Goal: Task Accomplishment & Management: Complete application form

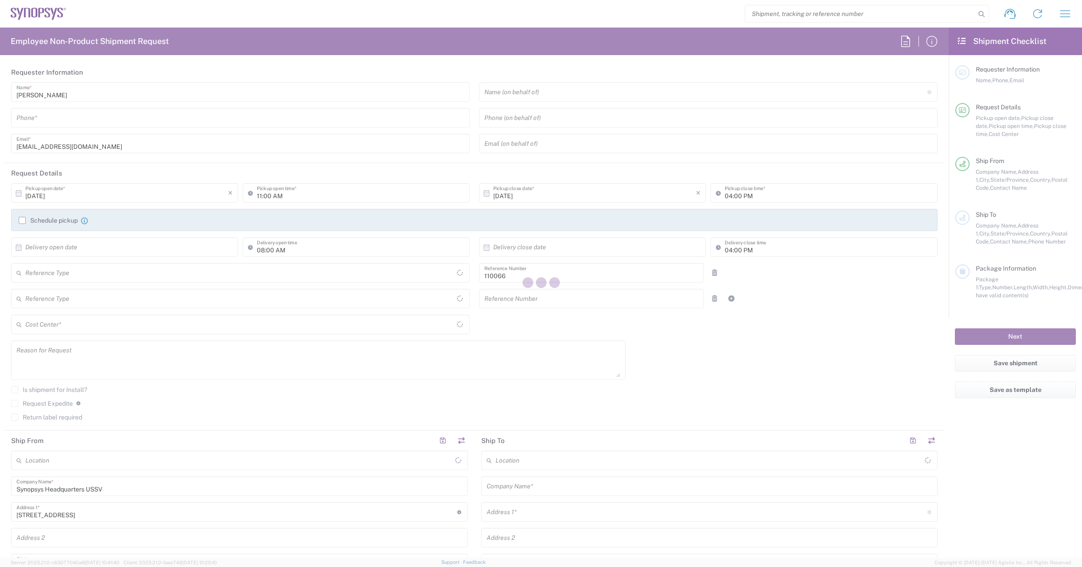
type input "US01, CIO, IT, ESS2 110066"
type input "California"
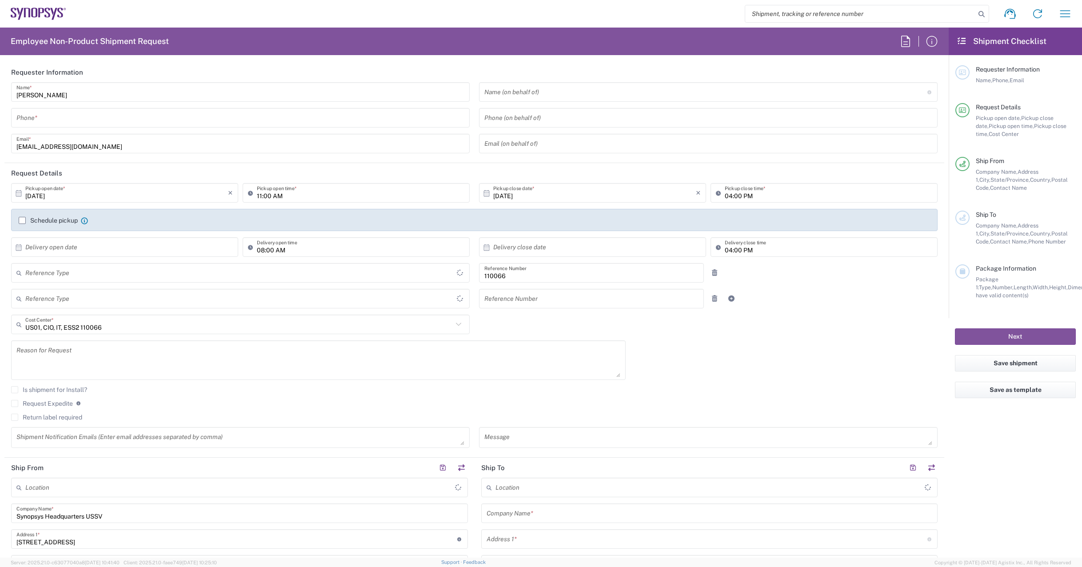
type input "United States"
type input "Department"
type input "Delivered at Place"
type input "[GEOGRAPHIC_DATA]"
click at [1067, 14] on icon "button" at bounding box center [1065, 14] width 14 height 14
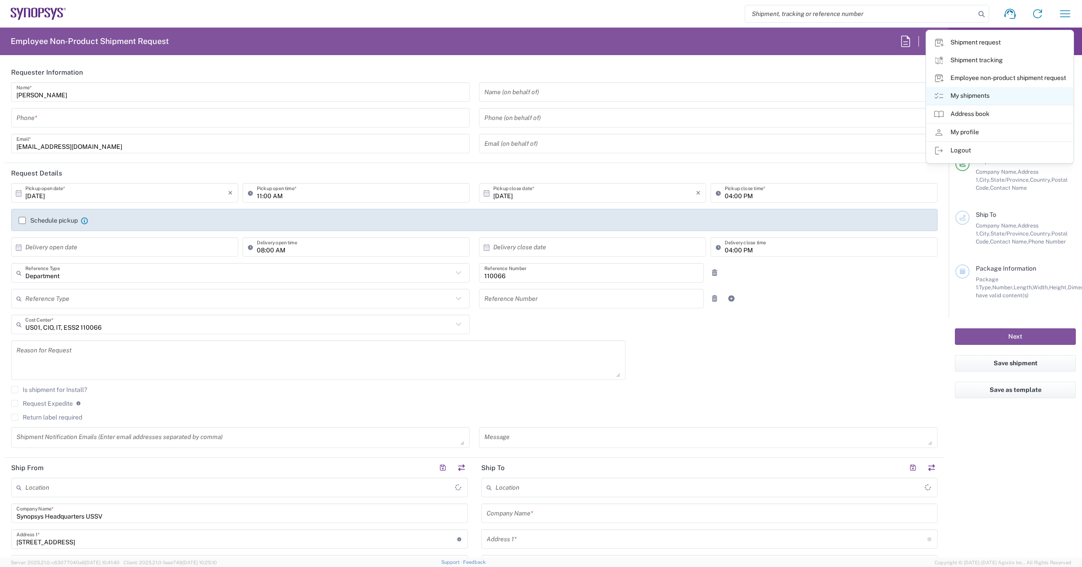
type input "Headquarters USSV"
click at [995, 94] on link "My shipments" at bounding box center [1000, 96] width 147 height 18
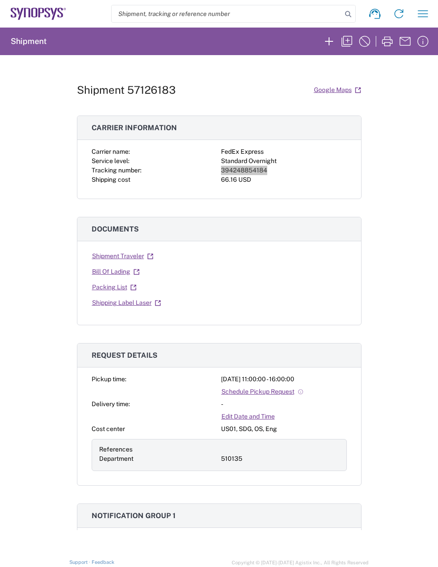
scroll to position [267, 0]
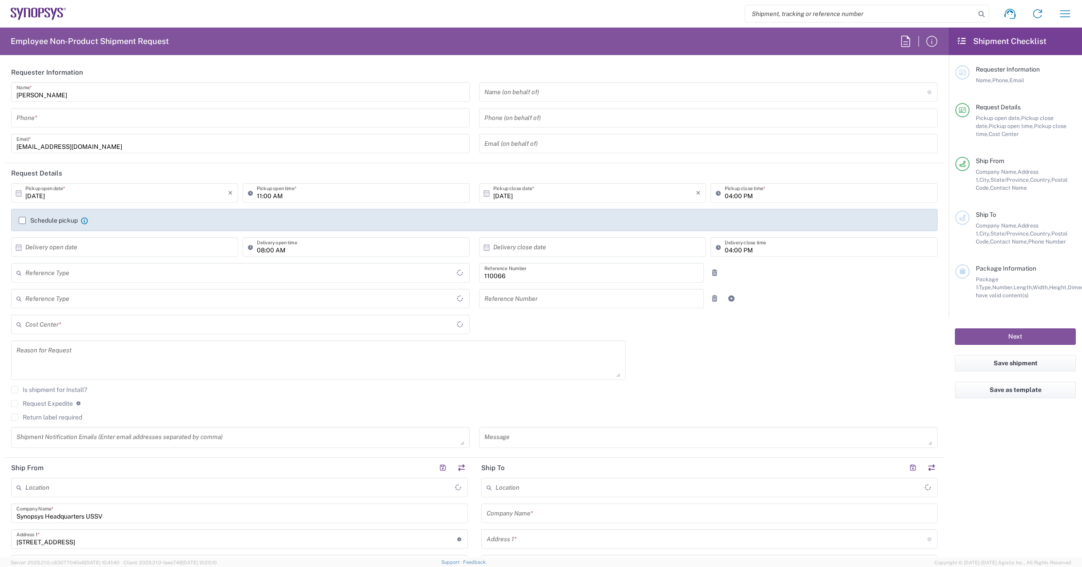
type input "Department"
type input "Delivered at Place"
type input "[GEOGRAPHIC_DATA]"
type input "US01, CIO, IT, ESS2 110066"
type input "[US_STATE]"
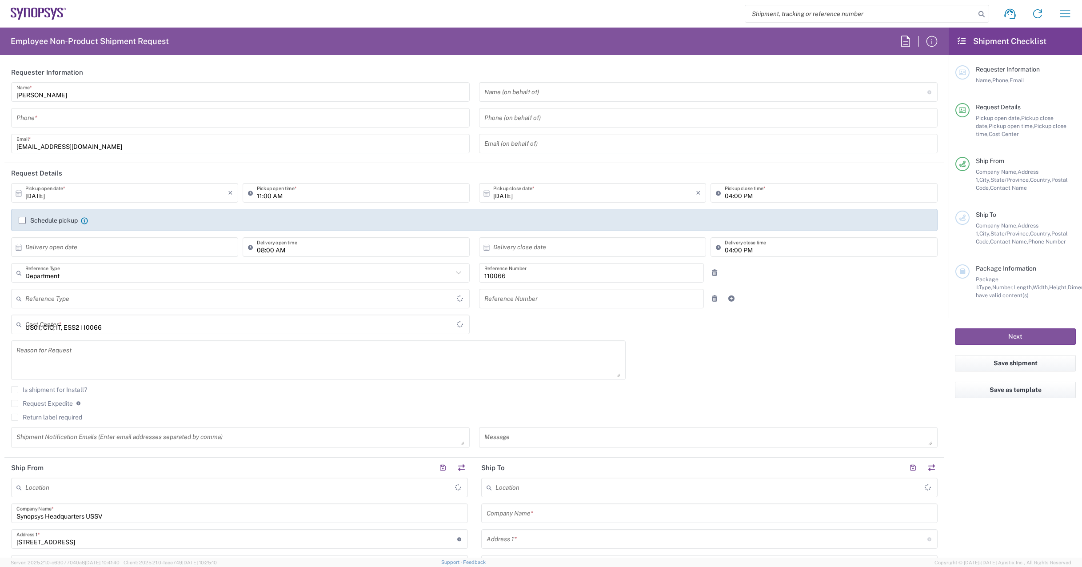
type input "[GEOGRAPHIC_DATA]"
type input "Headquarters USSV"
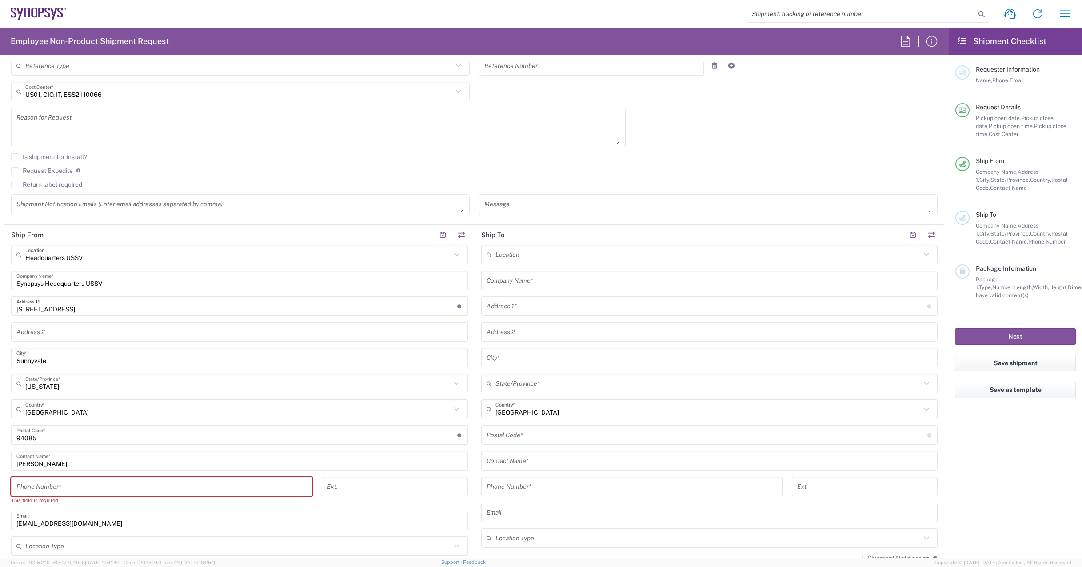
scroll to position [267, 0]
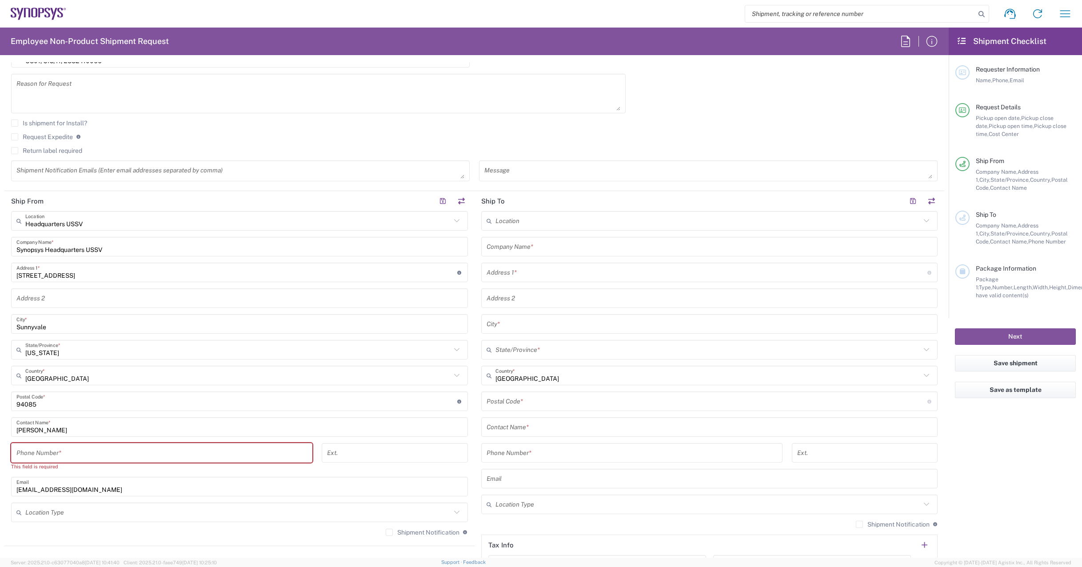
click at [140, 450] on input "tel" at bounding box center [161, 453] width 291 height 16
click at [184, 318] on input "Sunnyvale" at bounding box center [239, 324] width 446 height 16
click at [224, 457] on input "tel" at bounding box center [161, 453] width 291 height 16
type input "4082036560"
click at [317, 465] on div "Ext." at bounding box center [395, 456] width 156 height 26
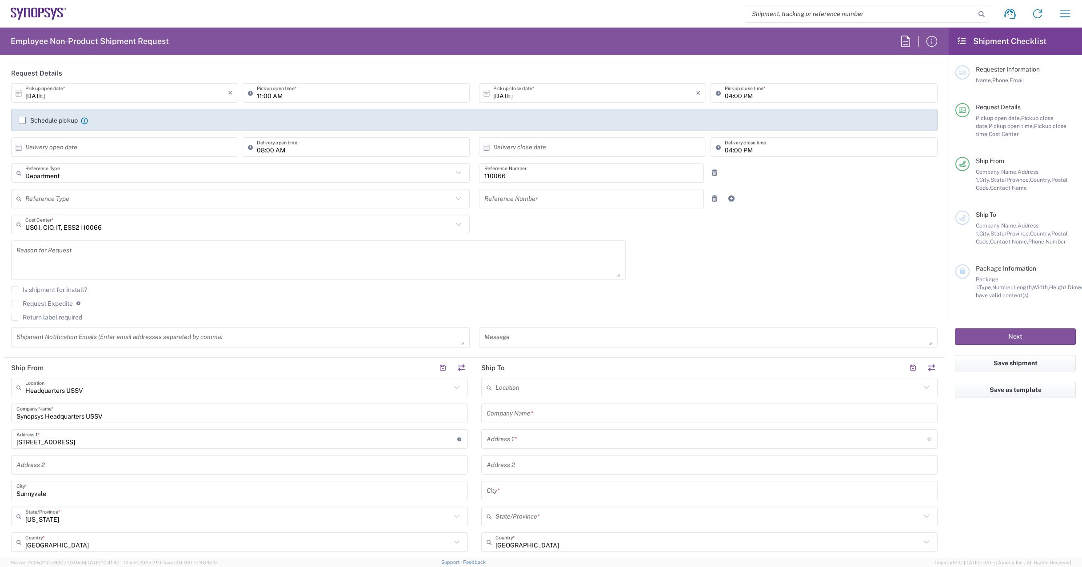
scroll to position [0, 0]
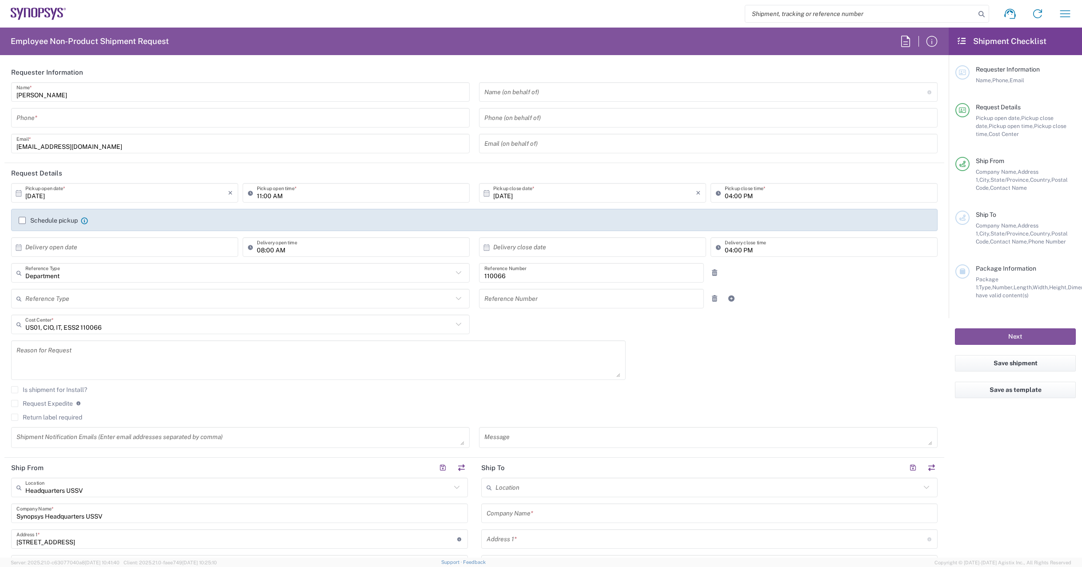
click at [74, 120] on input "tel" at bounding box center [240, 118] width 448 height 16
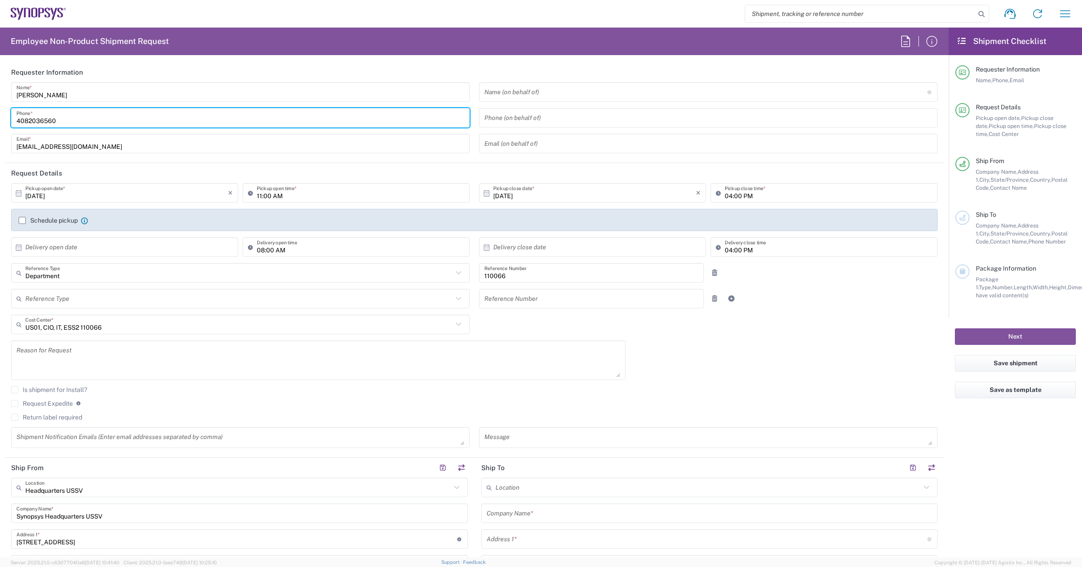
type input "4082036560"
click at [463, 67] on header "Requester Information" at bounding box center [474, 72] width 940 height 20
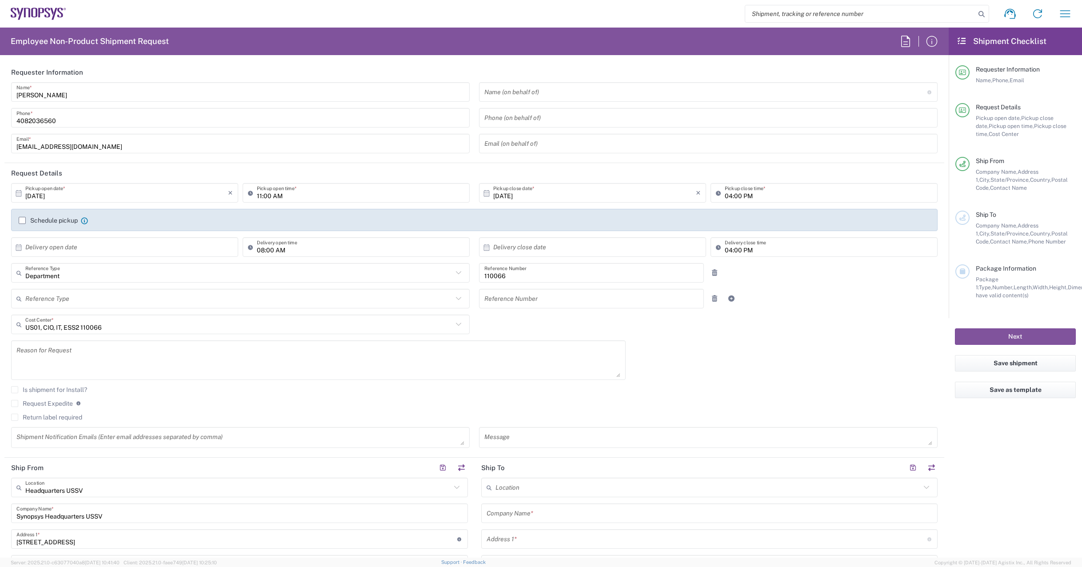
click at [84, 248] on input "text" at bounding box center [126, 248] width 203 height 16
click at [150, 312] on span "17" at bounding box center [151, 316] width 13 height 12
type input "[DATE]"
click at [507, 245] on input "text" at bounding box center [594, 248] width 203 height 16
click at [613, 320] on span "17" at bounding box center [615, 316] width 13 height 12
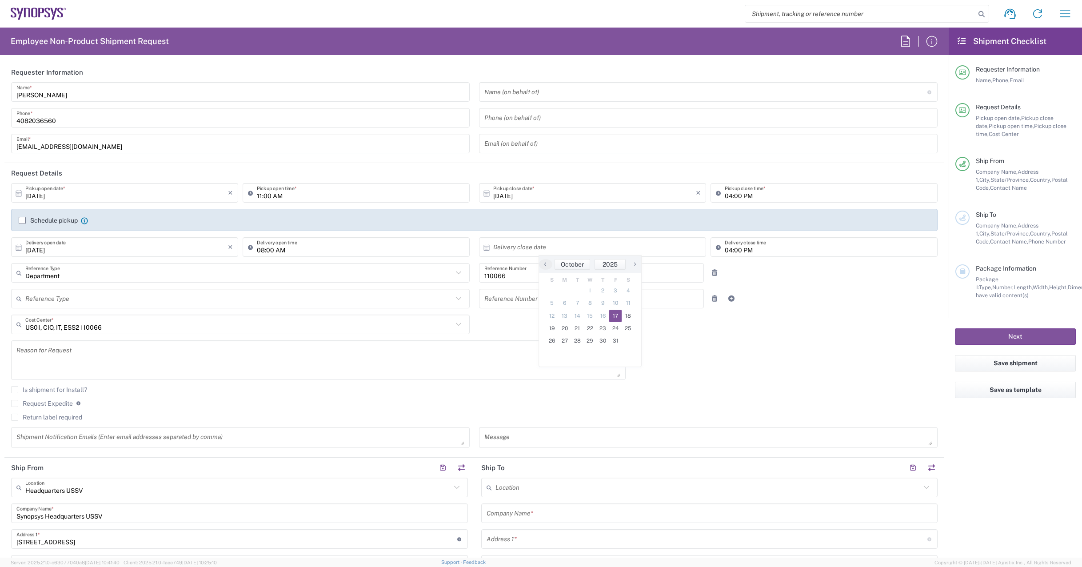
type input "[DATE]"
click at [815, 286] on div "Department Reference Type Department Customer Ref Invoice Number Purchase Order…" at bounding box center [475, 276] width 936 height 26
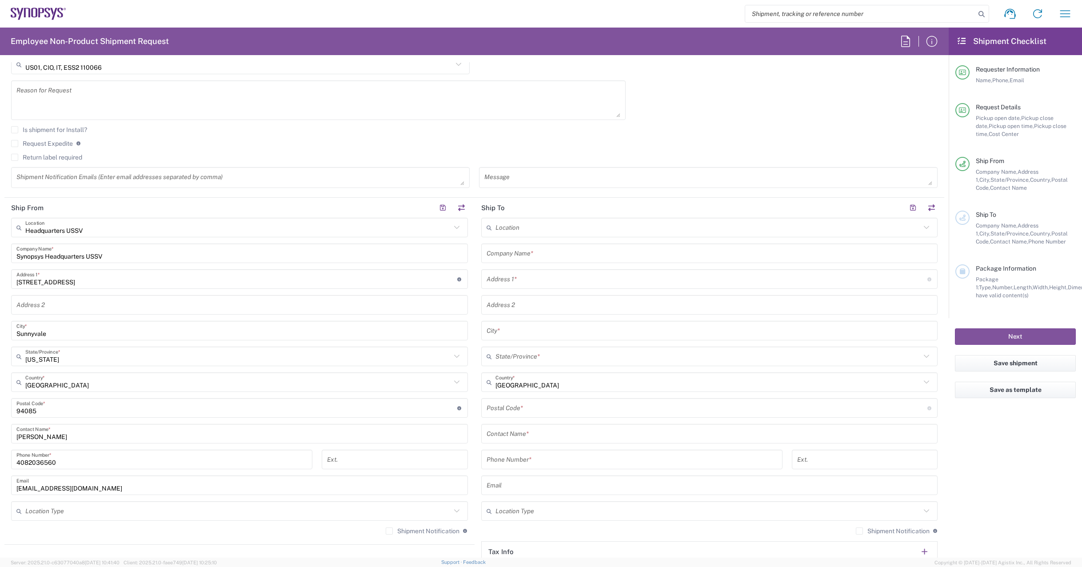
scroll to position [267, 0]
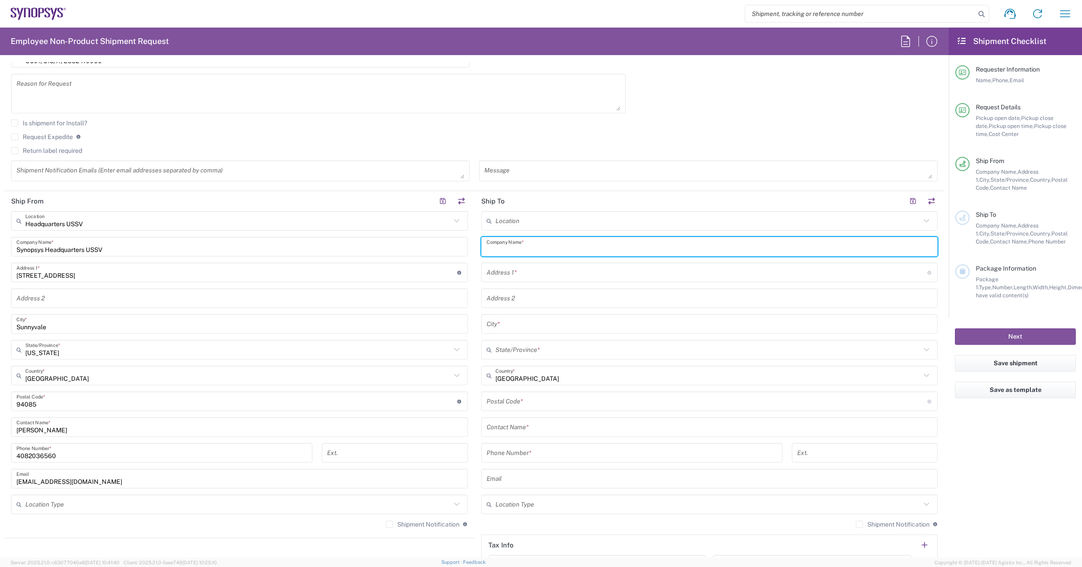
click at [588, 249] on input "text" at bounding box center [710, 247] width 446 height 16
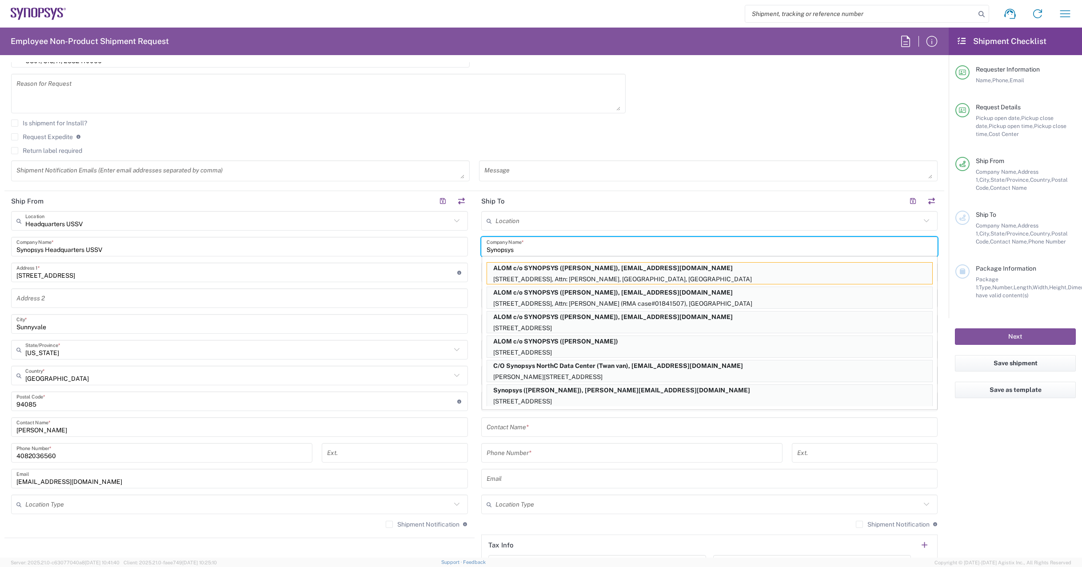
type input "Synopsys"
click at [531, 429] on input "text" at bounding box center [710, 428] width 446 height 16
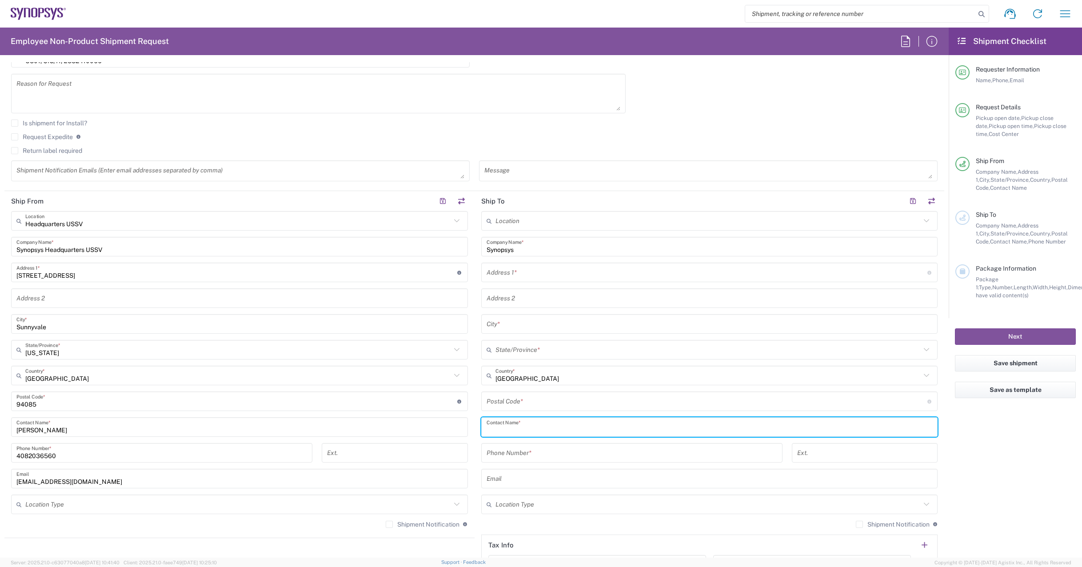
paste input "[PERSON_NAME]"
type input "[PERSON_NAME]"
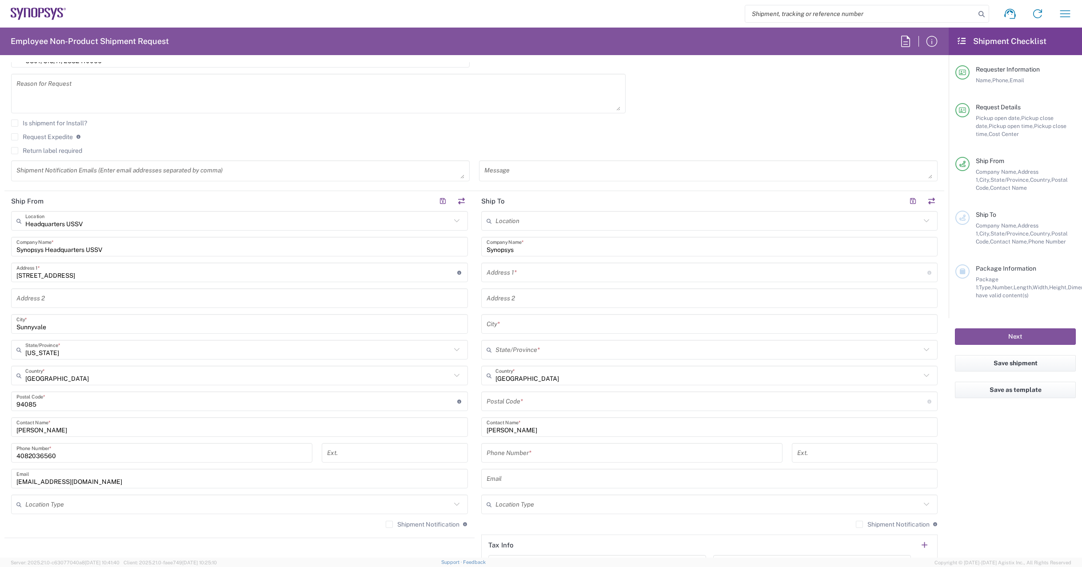
click at [564, 276] on input "text" at bounding box center [707, 273] width 441 height 16
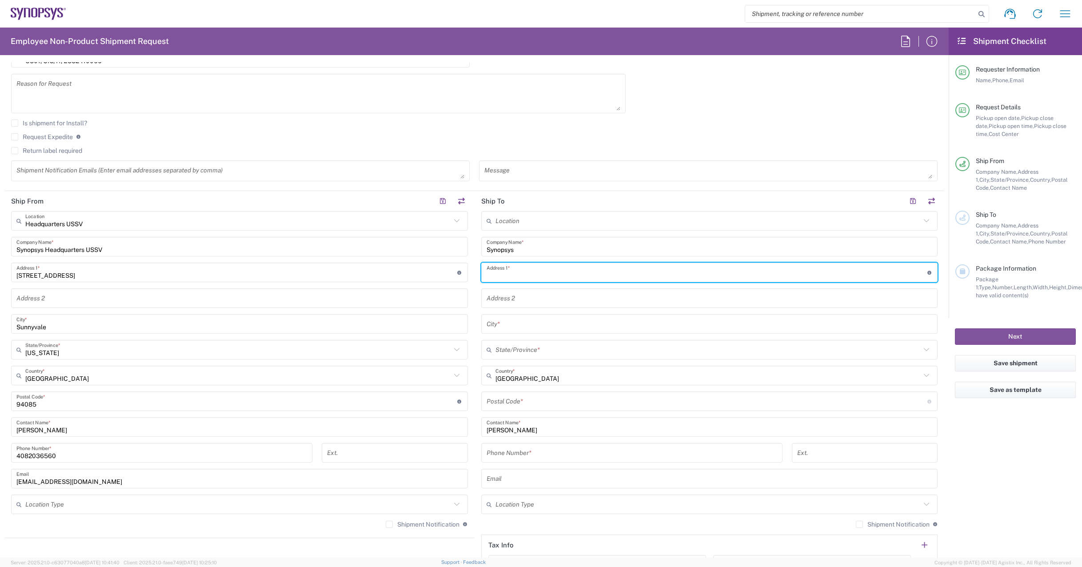
paste input "[STREET_ADDRESS][PERSON_NAME]"
type input "[STREET_ADDRESS][PERSON_NAME]"
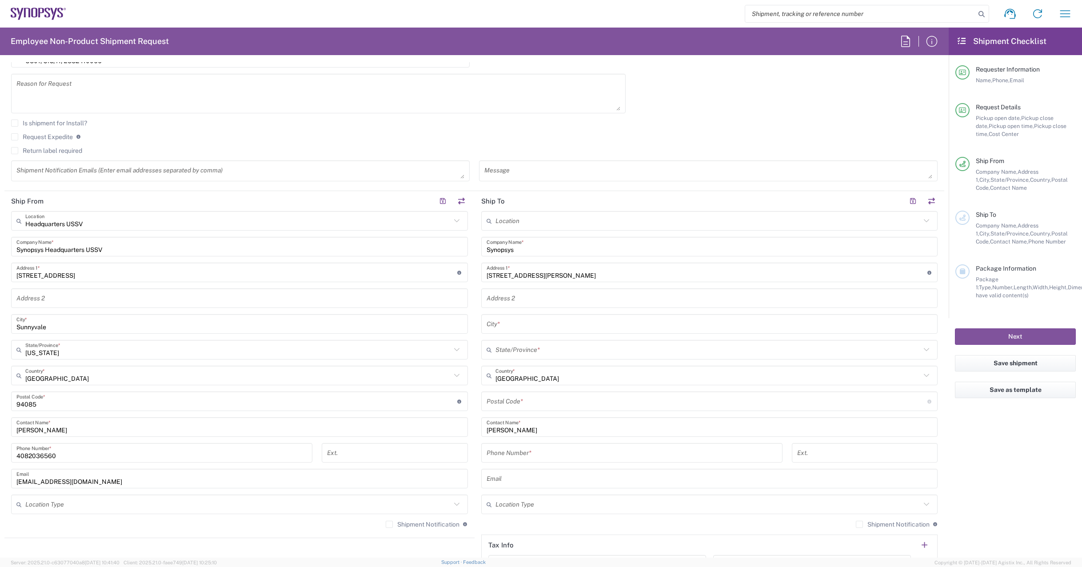
click at [527, 326] on input "text" at bounding box center [710, 324] width 446 height 16
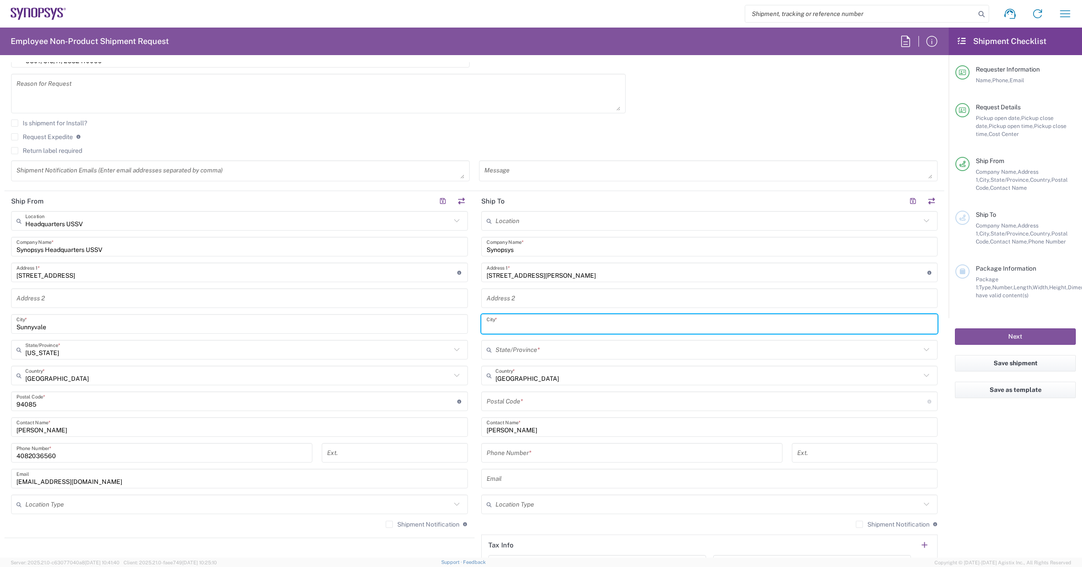
paste input "[GEOGRAPHIC_DATA]"
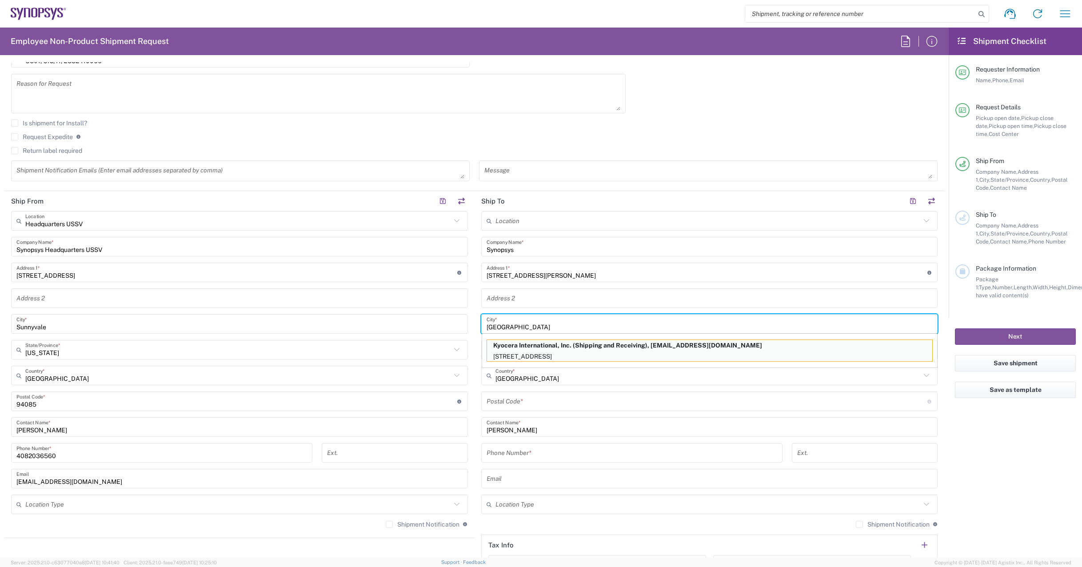
type input "[GEOGRAPHIC_DATA]"
click at [939, 414] on form "Requester Information [PERSON_NAME] Name * [PHONE_NUMBER] Phone * [PERSON_NAME]…" at bounding box center [474, 309] width 949 height 495
click at [899, 304] on input "text" at bounding box center [710, 299] width 446 height 16
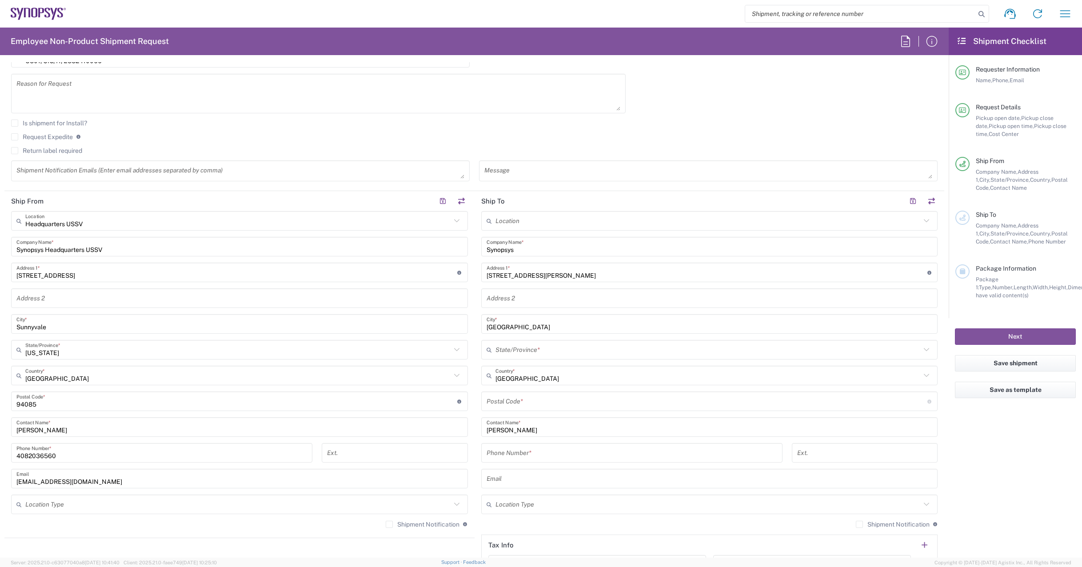
click at [935, 341] on main "Location [GEOGRAPHIC_DATA] DE04 Agrate Brianza IT01 [GEOGRAPHIC_DATA] DE02 [GEO…" at bounding box center [710, 397] width 470 height 373
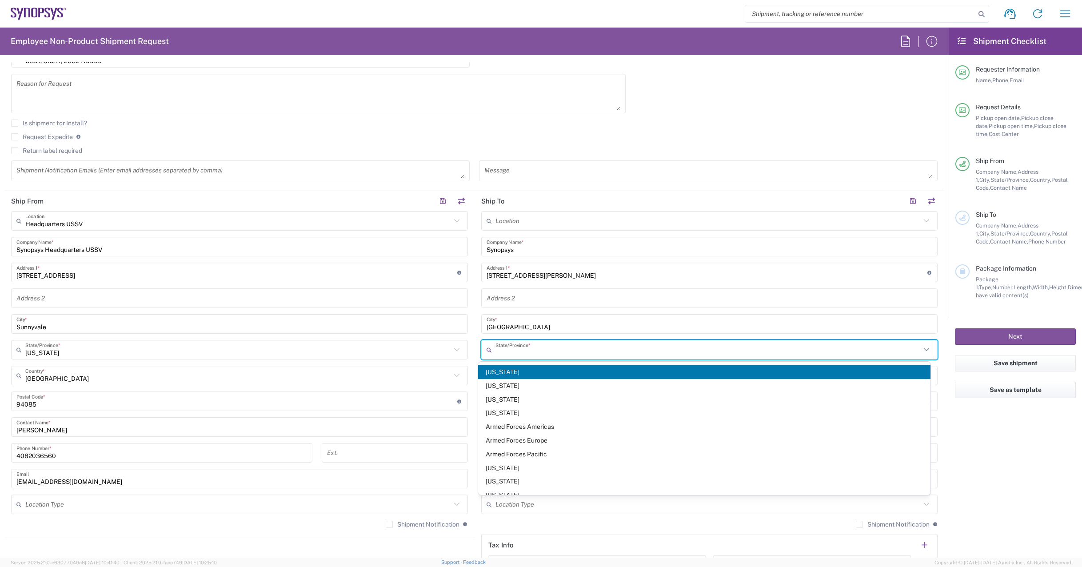
click at [895, 352] on input "text" at bounding box center [708, 350] width 426 height 16
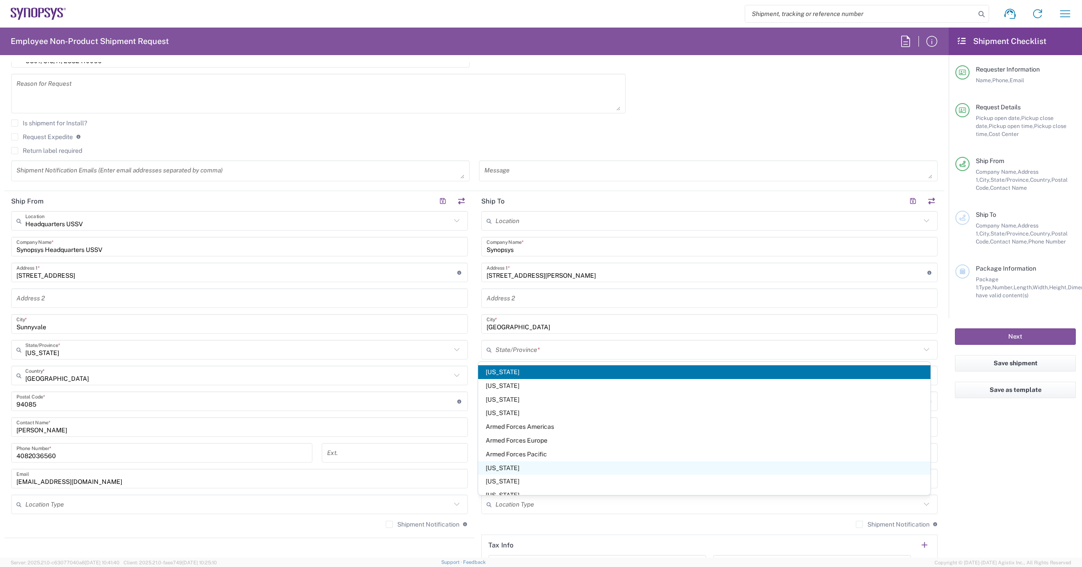
click at [500, 468] on span "[US_STATE]" at bounding box center [704, 468] width 452 height 14
type input "[US_STATE]"
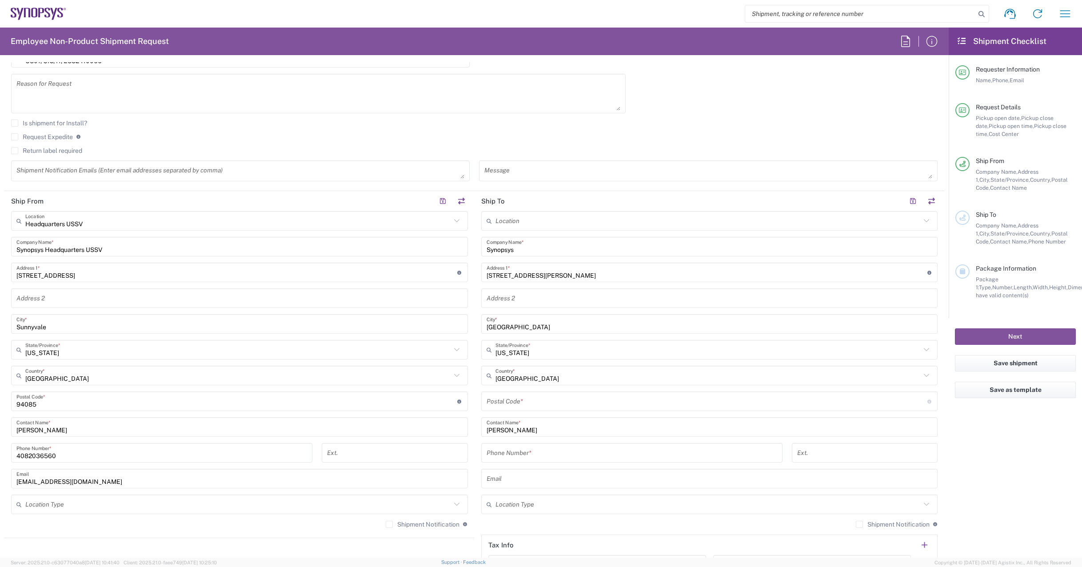
drag, startPoint x: 589, startPoint y: 411, endPoint x: 591, endPoint y: 405, distance: 6.2
click at [589, 411] on div "Postal Code * Postal Code for [GEOGRAPHIC_DATA] should have the following forma…" at bounding box center [709, 402] width 457 height 20
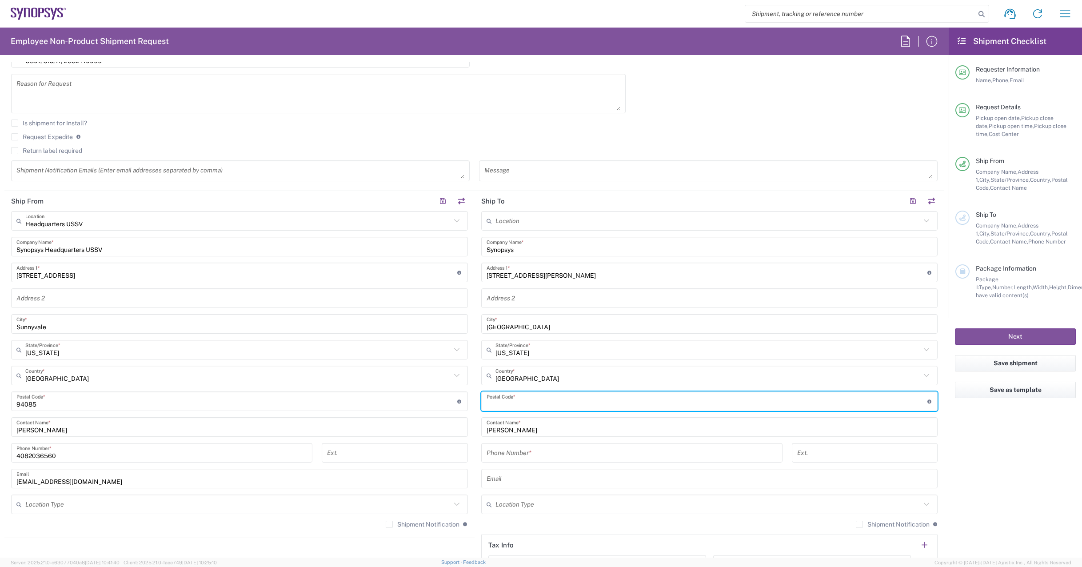
click at [592, 403] on input "undefined" at bounding box center [707, 402] width 441 height 16
paste input "92130"
type input "92130"
click at [1009, 451] on agx-form-checklist "Shipment Checklist Requester Information Name, Phone, Email Request Details Pic…" at bounding box center [1015, 293] width 133 height 530
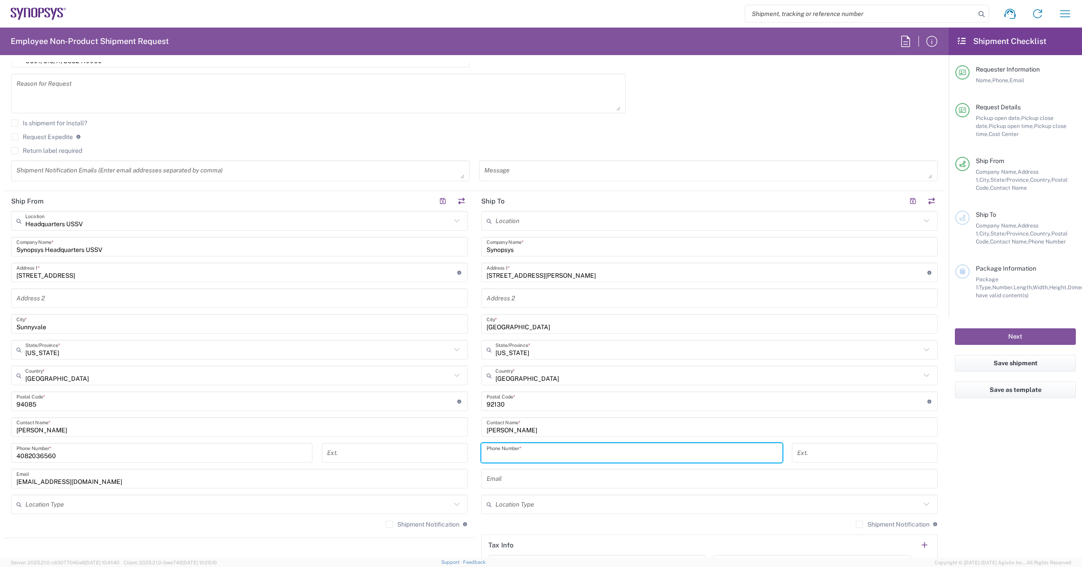
click at [519, 455] on input "tel" at bounding box center [632, 453] width 291 height 16
paste input "1.5772911"
click at [974, 457] on agx-form-checklist "Shipment Checklist Requester Information Name, Phone, Email Request Details Pic…" at bounding box center [1015, 293] width 133 height 530
drag, startPoint x: 487, startPoint y: 453, endPoint x: 459, endPoint y: 456, distance: 28.6
click at [459, 456] on div "Ship From Headquarters USSV Location Headquarters [GEOGRAPHIC_DATA] Agrate Bria…" at bounding box center [474, 393] width 940 height 405
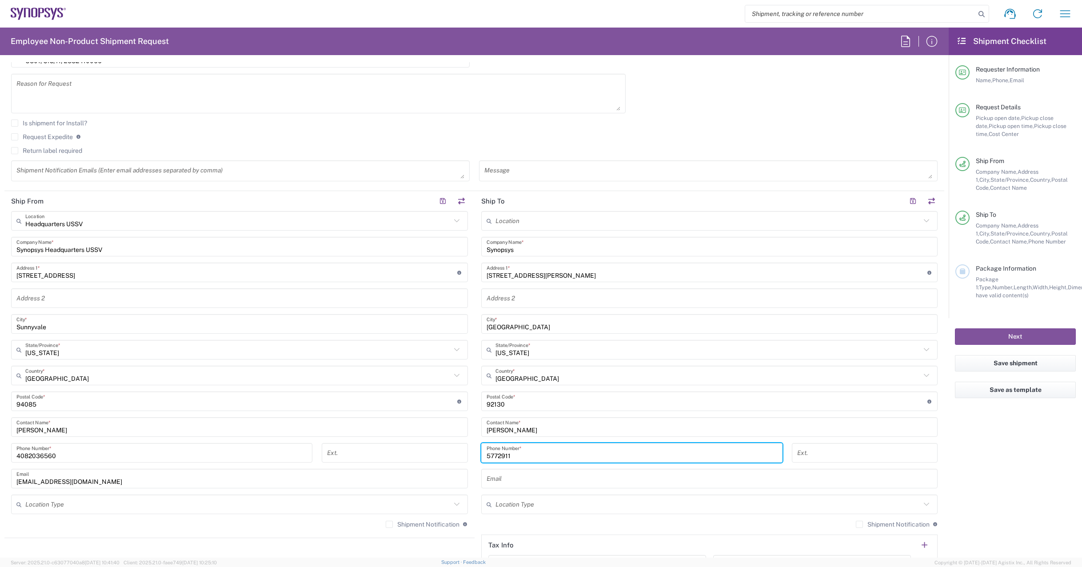
type input "5772911"
click at [992, 448] on agx-form-checklist "Shipment Checklist Requester Information Name, Phone, Email Request Details Pic…" at bounding box center [1015, 293] width 133 height 530
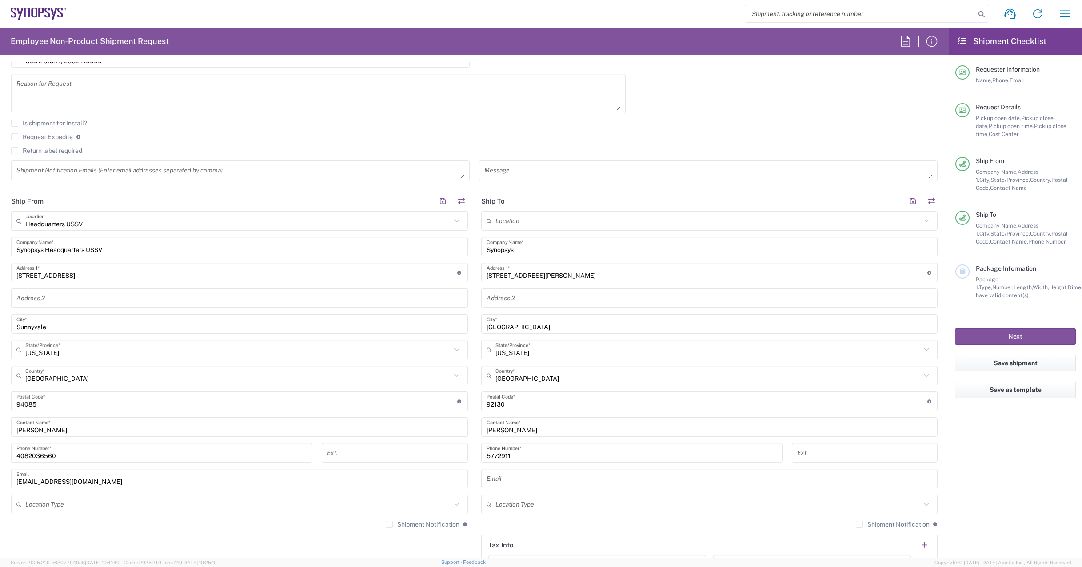
click at [75, 430] on input "[PERSON_NAME]" at bounding box center [239, 428] width 446 height 16
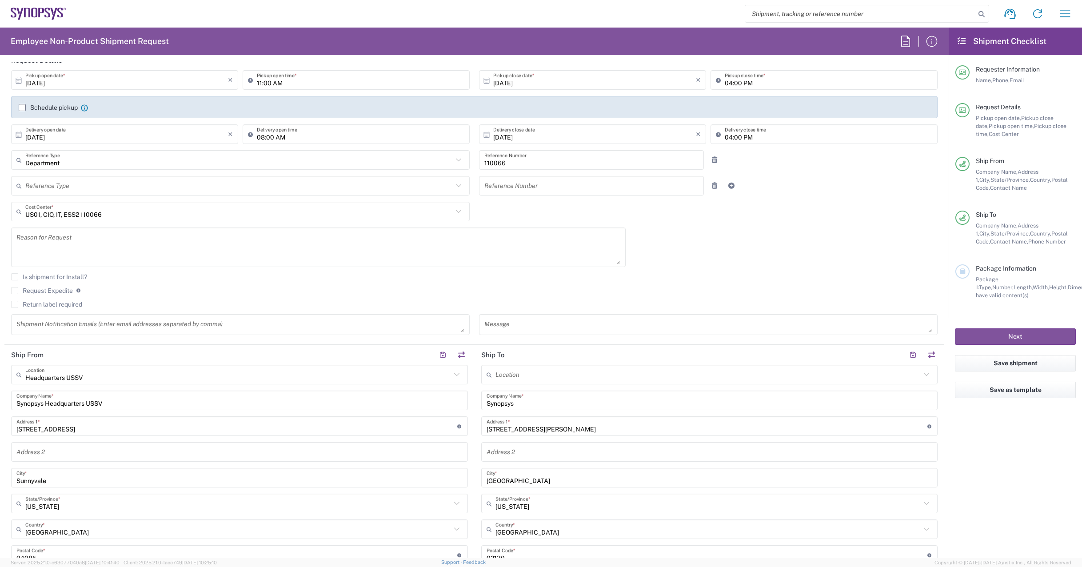
scroll to position [0, 0]
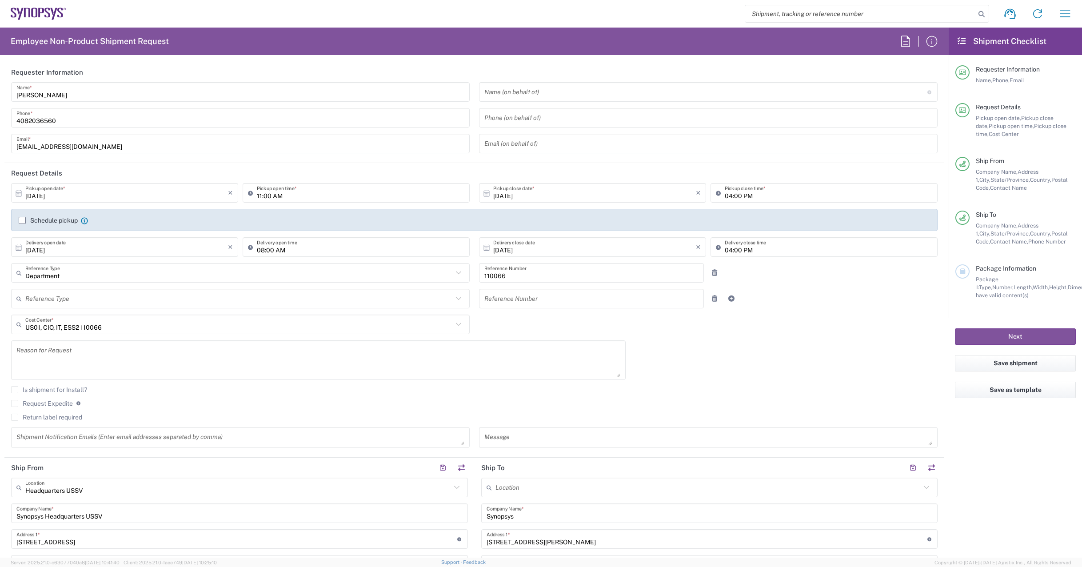
type input "[PERSON_NAME] - IT"
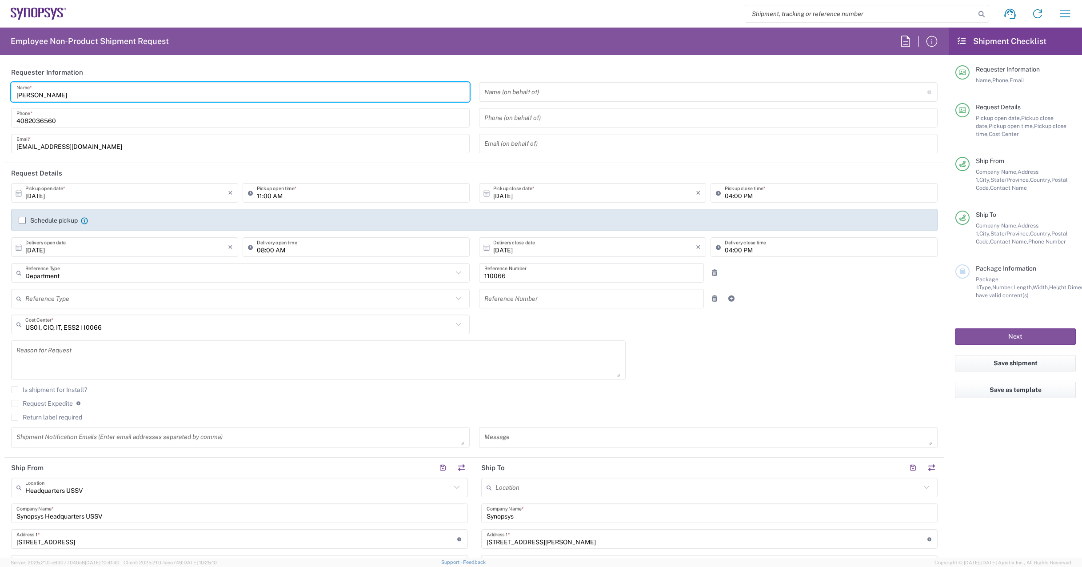
click at [214, 92] on input "[PERSON_NAME]" at bounding box center [240, 92] width 448 height 16
type input "[PERSON_NAME] - IT"
click at [268, 65] on header "Requester Information" at bounding box center [474, 72] width 940 height 20
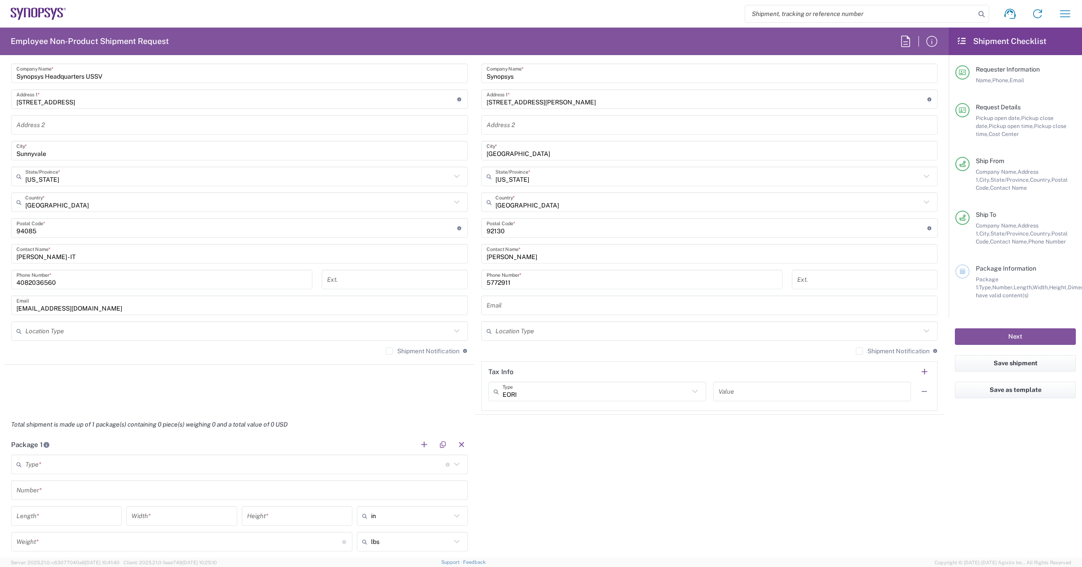
scroll to position [489, 0]
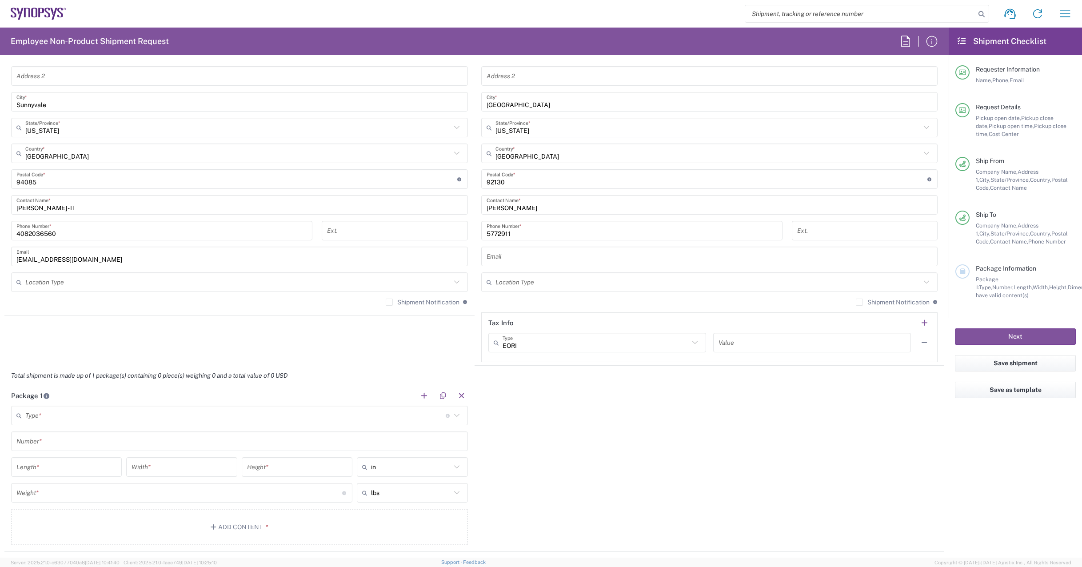
click at [217, 418] on input "text" at bounding box center [235, 416] width 420 height 16
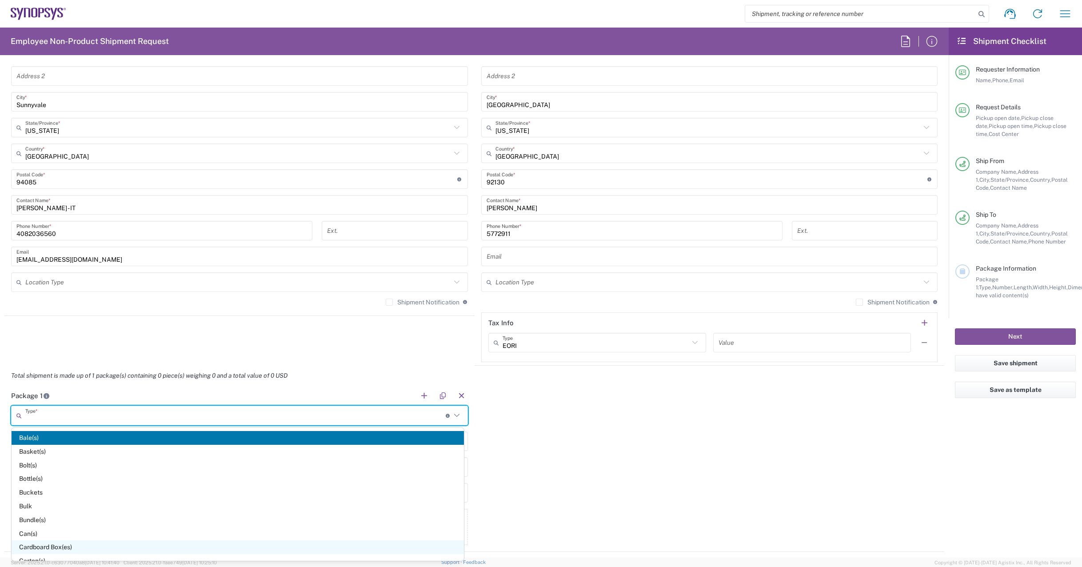
click at [57, 545] on span "Cardboard Box(es)" at bounding box center [238, 547] width 452 height 14
type input "Cardboard Box(es)"
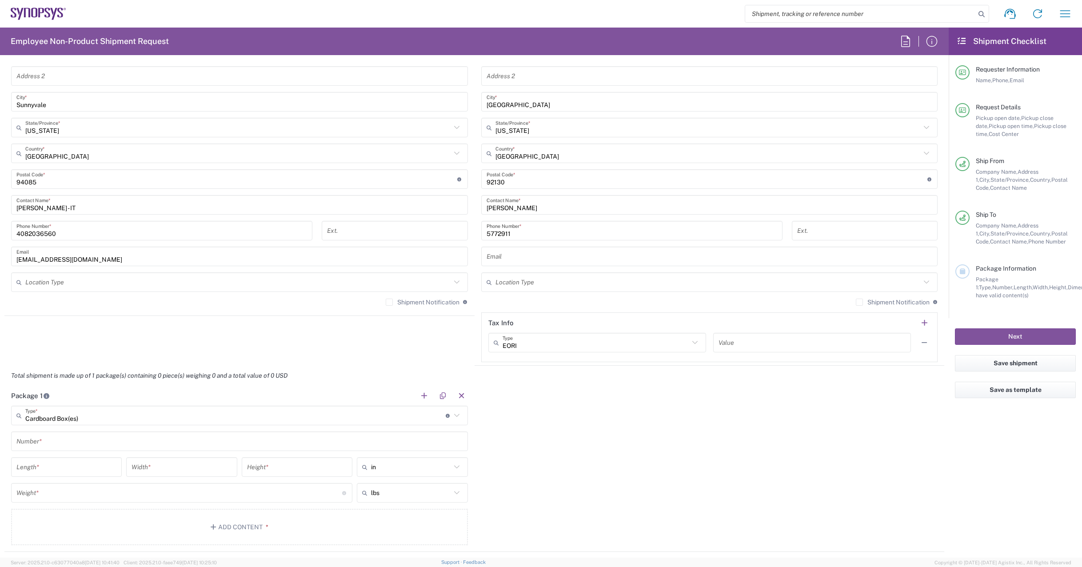
click at [177, 446] on input "text" at bounding box center [239, 442] width 446 height 16
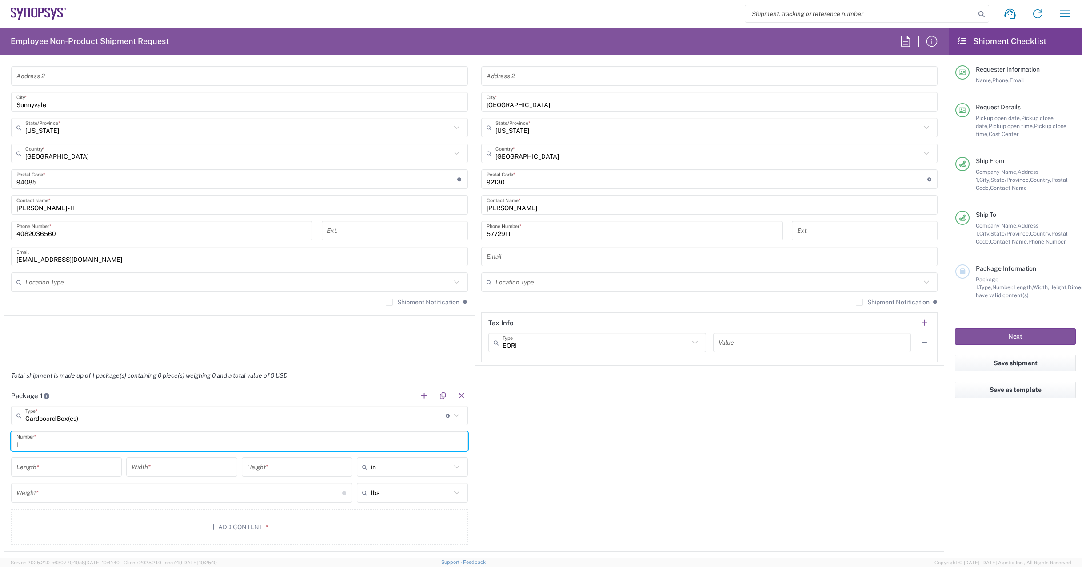
type input "1"
click at [76, 474] on input "number" at bounding box center [66, 467] width 100 height 16
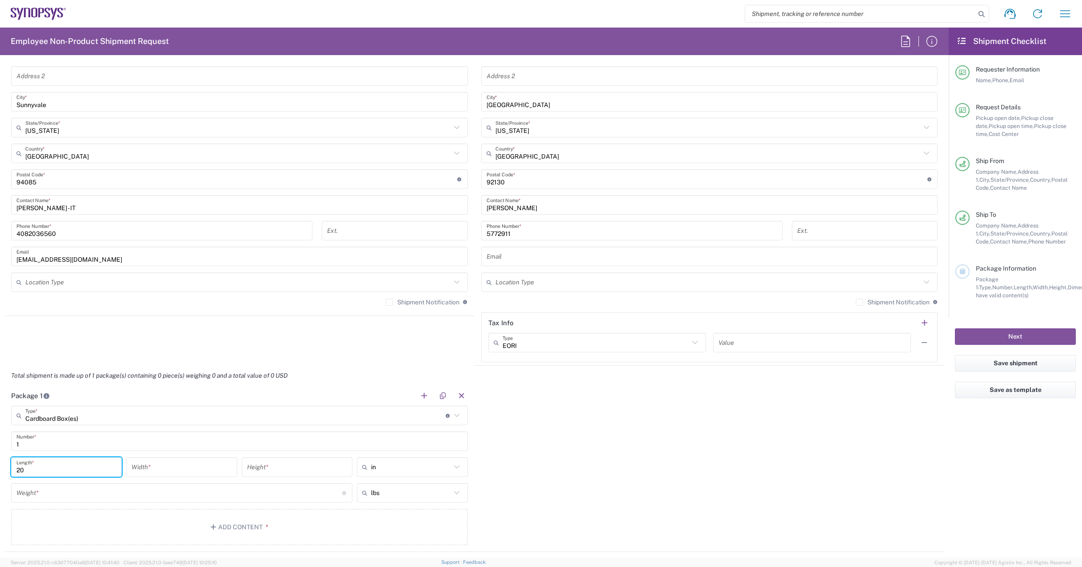
type input "20"
type input "16"
type input "8"
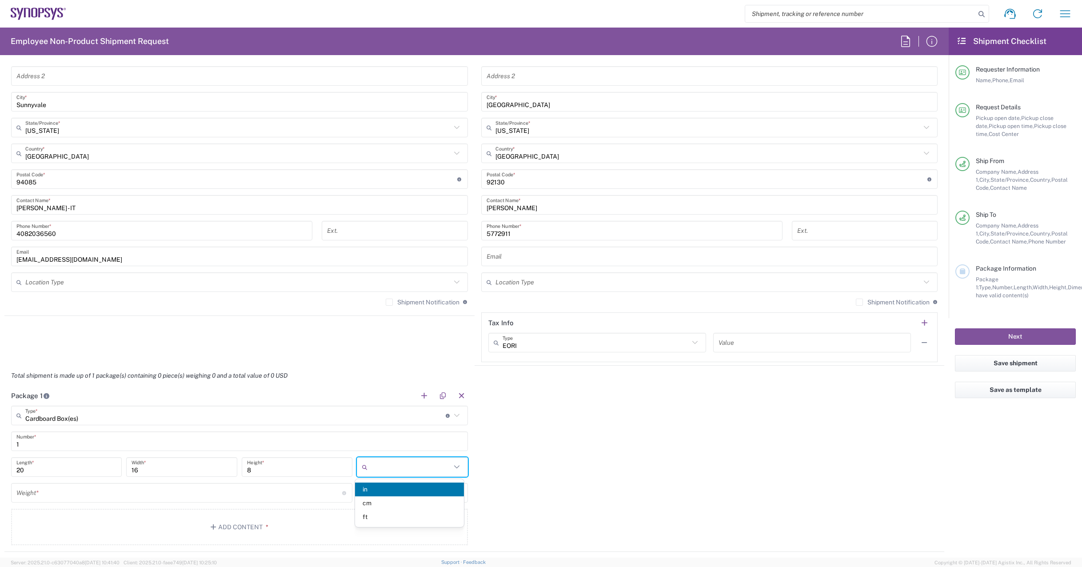
type input "in"
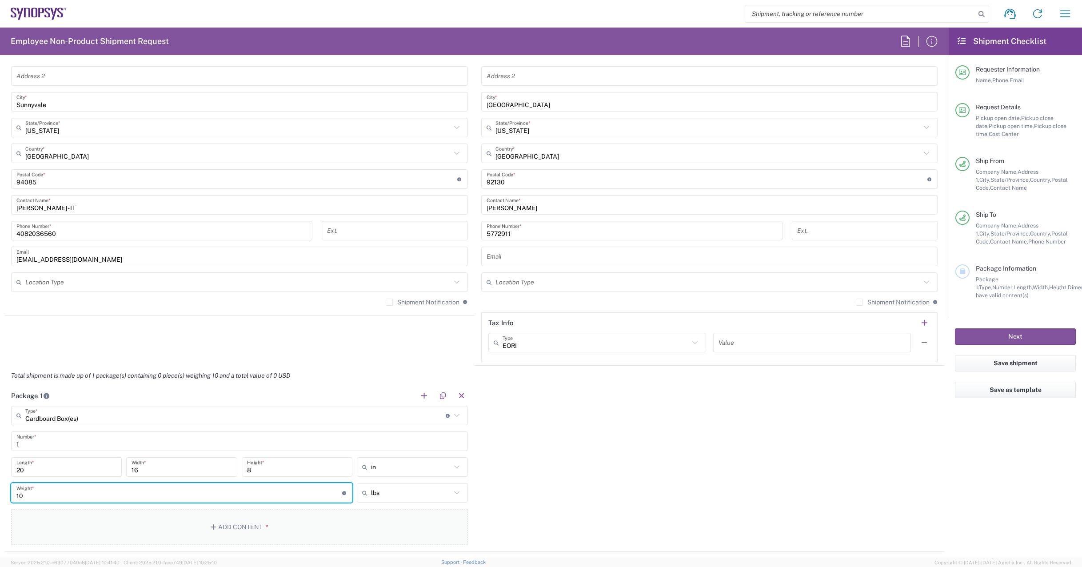
type input "10"
click at [164, 521] on button "Add Content *" at bounding box center [239, 527] width 457 height 36
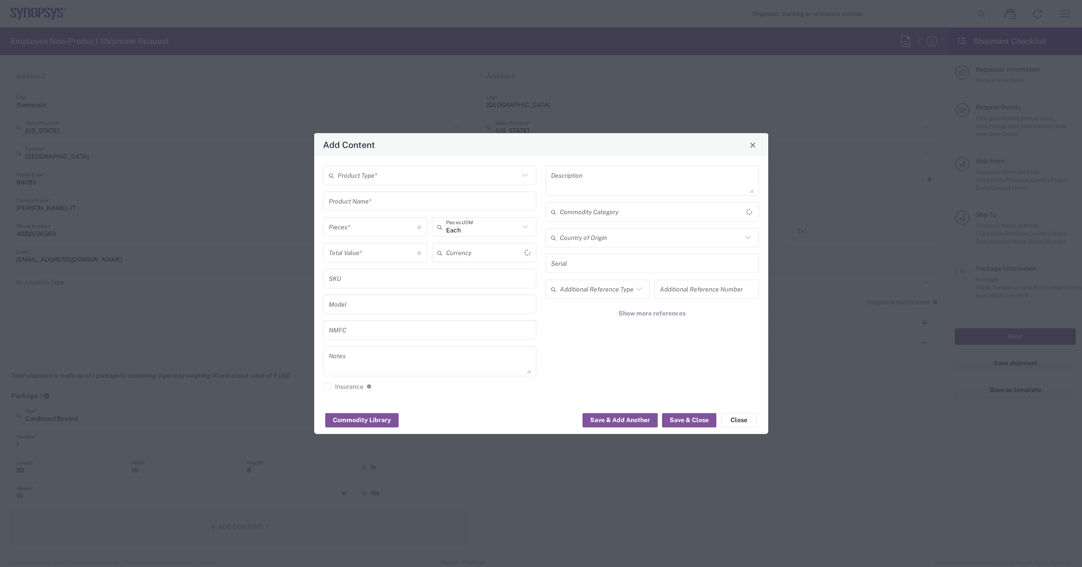
type input "US Dollar"
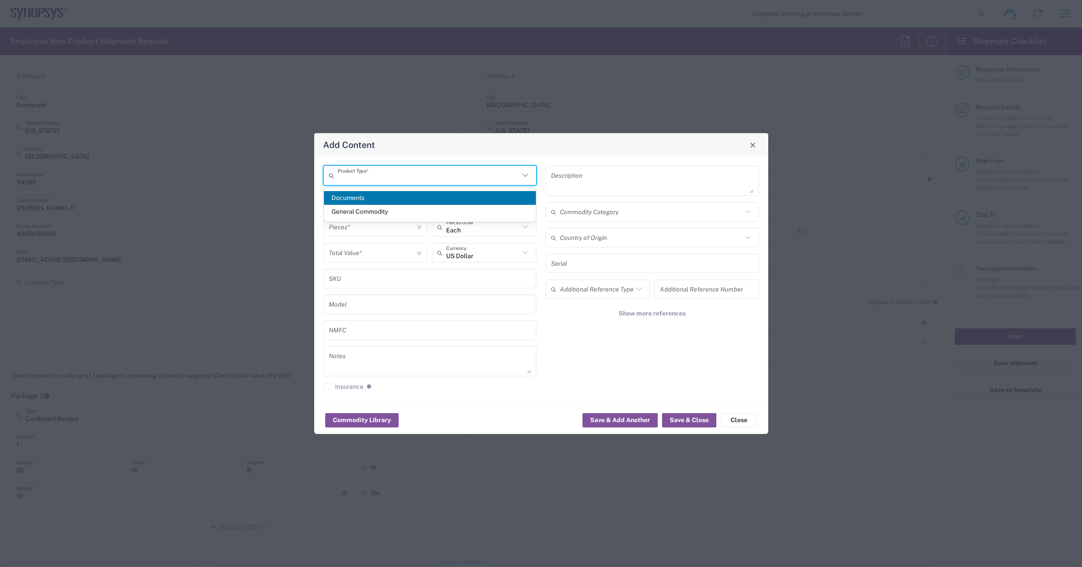
click at [477, 175] on input "text" at bounding box center [429, 176] width 182 height 16
click at [471, 214] on span "General Commodity" at bounding box center [430, 212] width 212 height 14
type input "General Commodity"
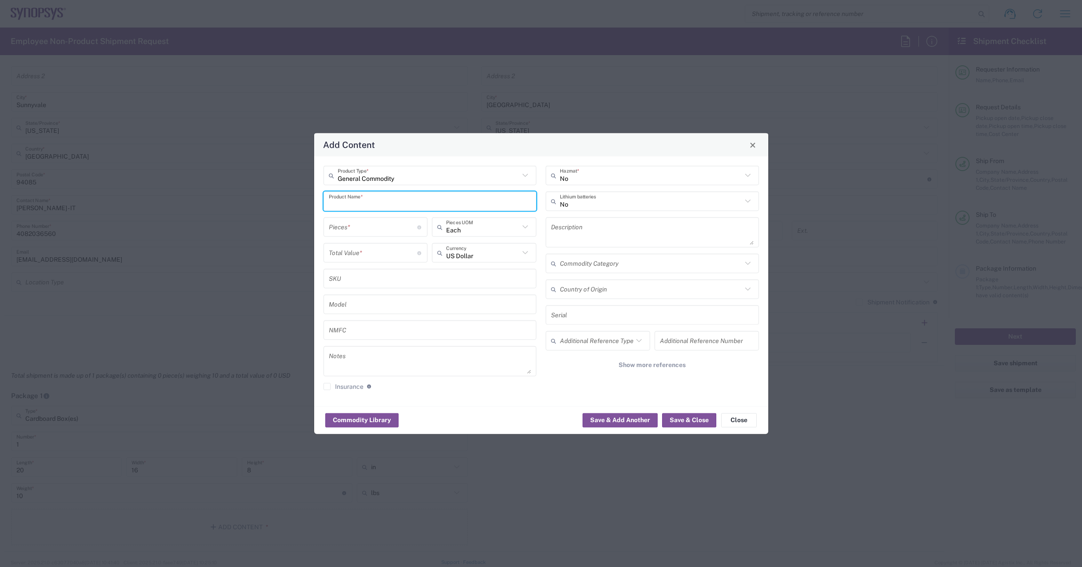
click at [433, 204] on input "text" at bounding box center [430, 201] width 203 height 16
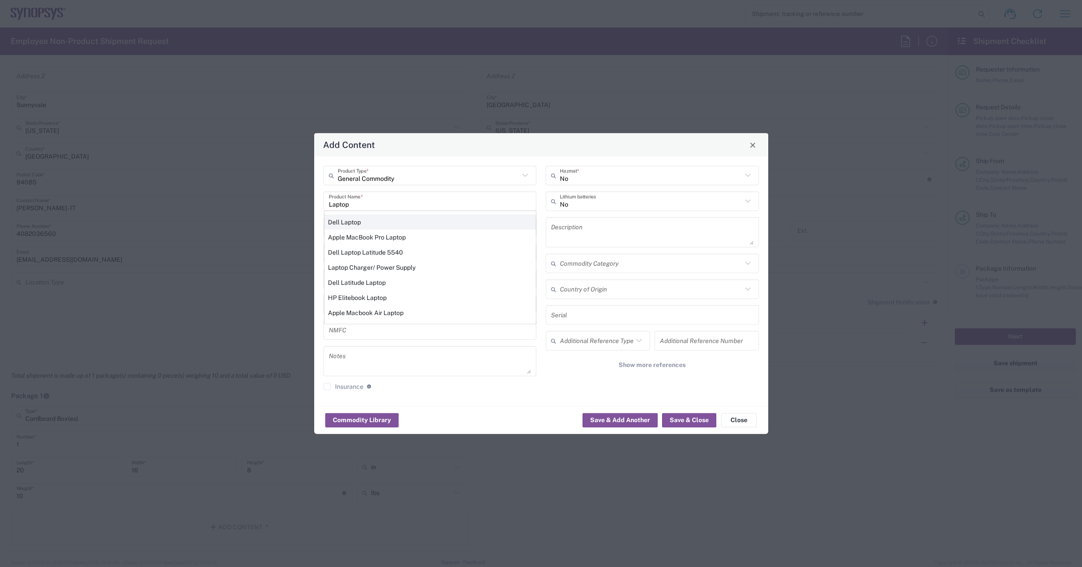
click at [437, 223] on div "Dell Laptop" at bounding box center [430, 222] width 212 height 15
type input "Dell Laptop"
type textarea "Dell Laptop"
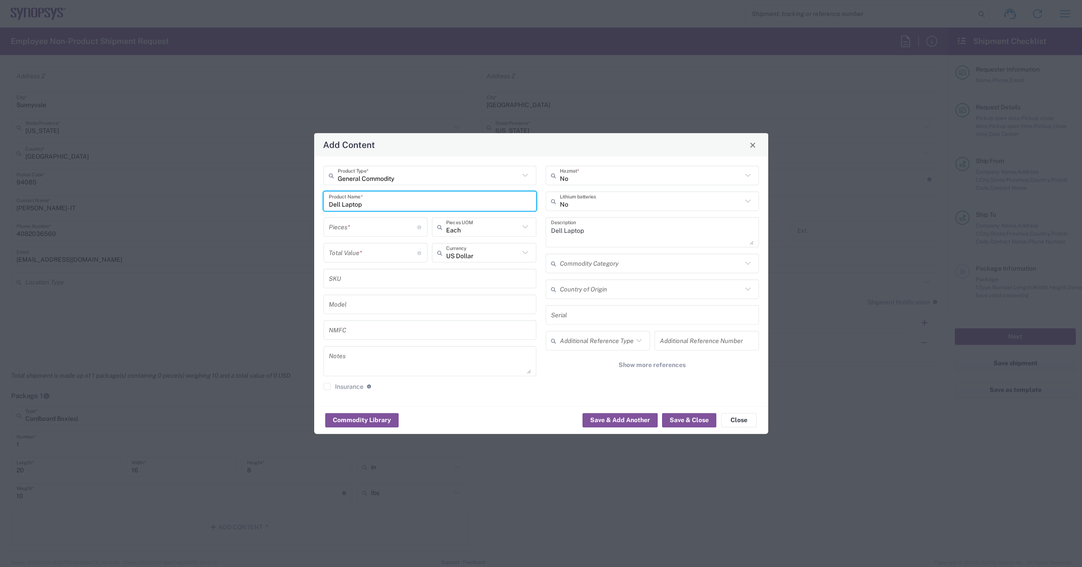
click at [392, 232] on input "number" at bounding box center [373, 227] width 89 height 16
type input "1"
click at [367, 252] on input "number" at bounding box center [373, 253] width 89 height 16
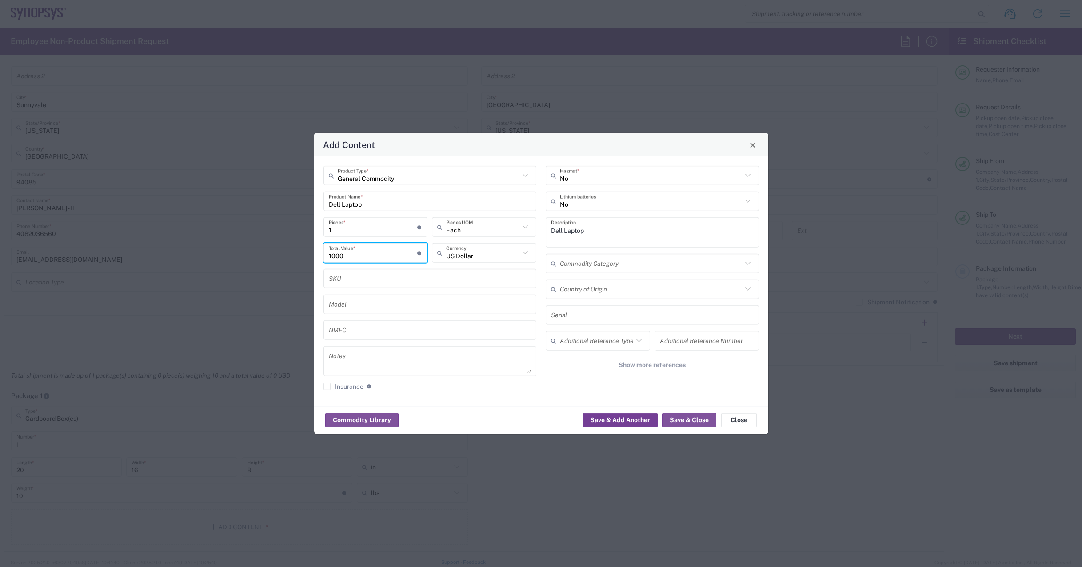
type input "1000"
click at [635, 420] on button "Save & Add Another" at bounding box center [620, 420] width 75 height 14
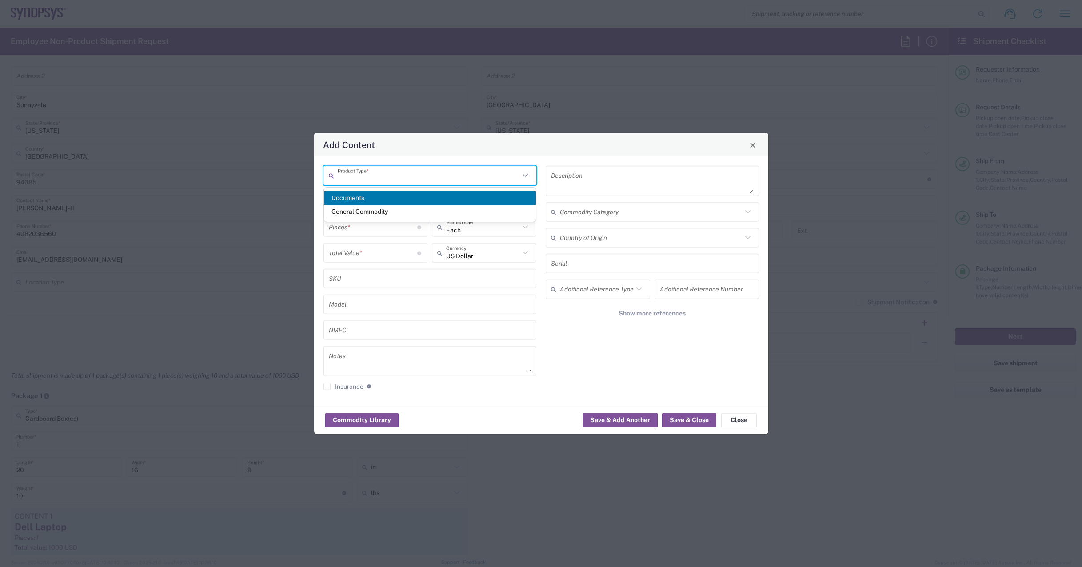
click at [396, 182] on input "text" at bounding box center [429, 176] width 182 height 16
click at [400, 212] on span "General Commodity" at bounding box center [430, 212] width 212 height 14
type input "General Commodity"
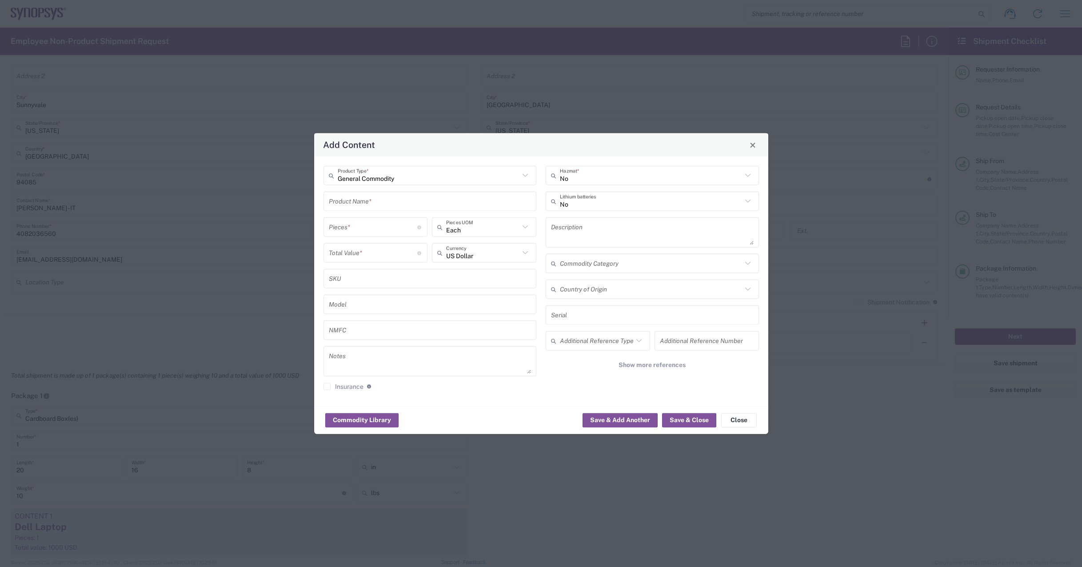
click at [388, 203] on input "text" at bounding box center [430, 201] width 203 height 16
click at [387, 240] on div "Backpack" at bounding box center [430, 237] width 212 height 15
type input "Backpack"
click at [370, 234] on input "number" at bounding box center [373, 227] width 89 height 16
type input "1"
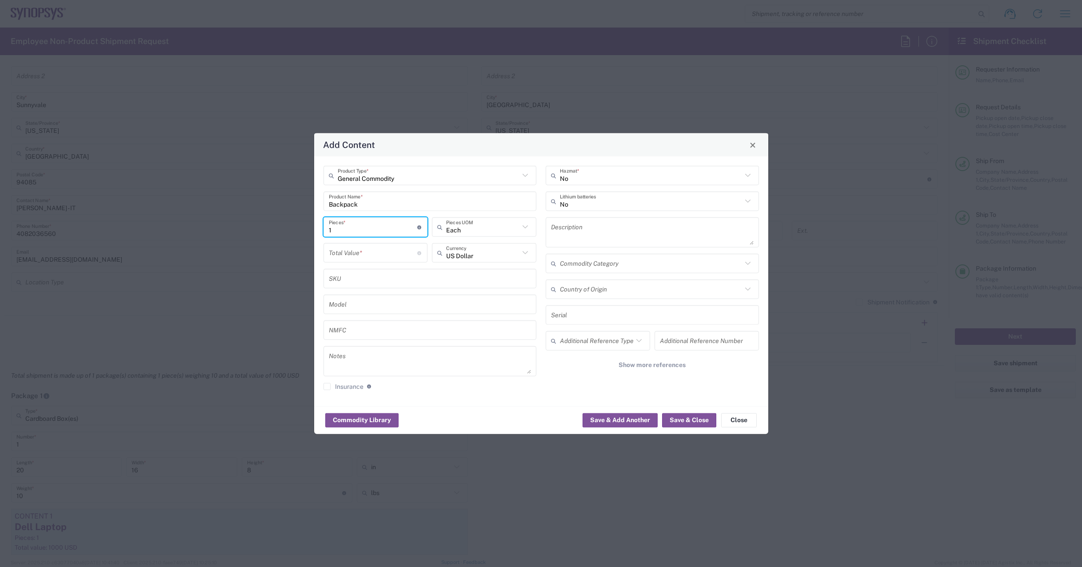
click at [365, 262] on div "Total Value * Total value of all the pieces" at bounding box center [376, 253] width 104 height 20
click at [365, 252] on input "number" at bounding box center [373, 253] width 89 height 16
type input "100"
click at [615, 416] on button "Save & Add Another" at bounding box center [620, 420] width 75 height 14
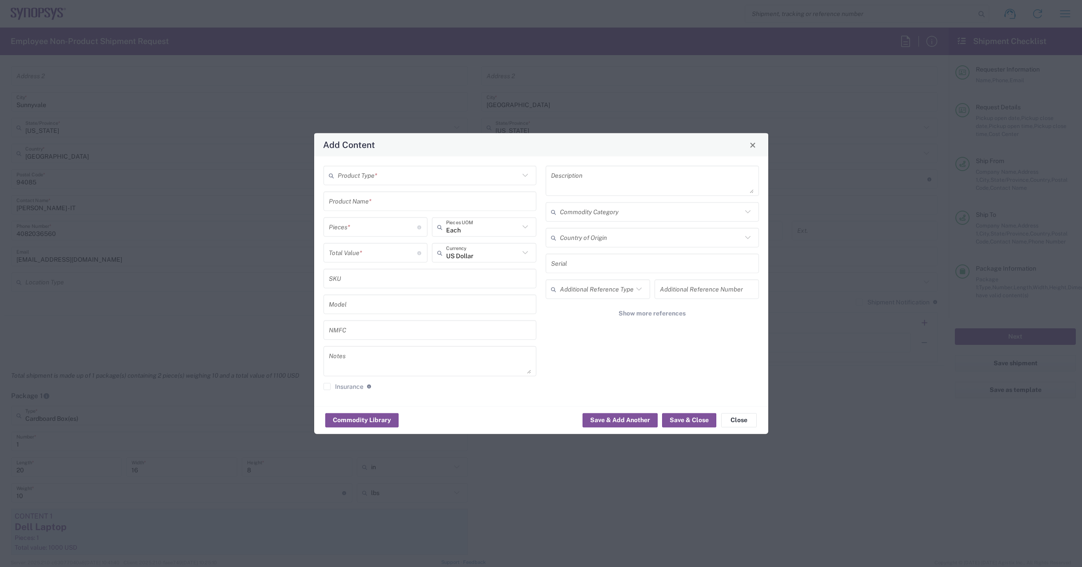
click at [352, 176] on input "text" at bounding box center [429, 176] width 182 height 16
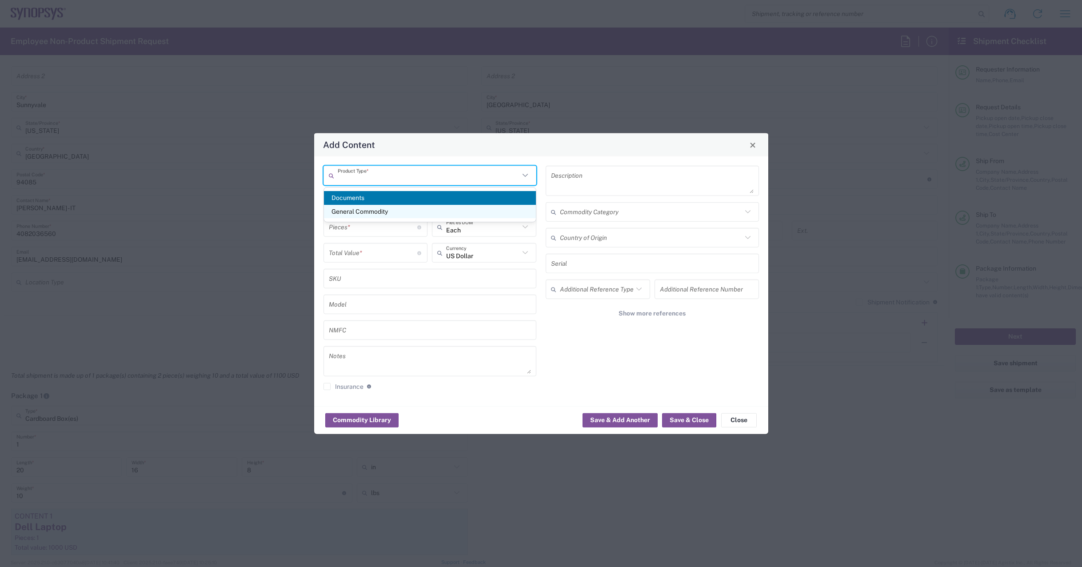
click at [359, 210] on span "General Commodity" at bounding box center [430, 212] width 212 height 14
type input "General Commodity"
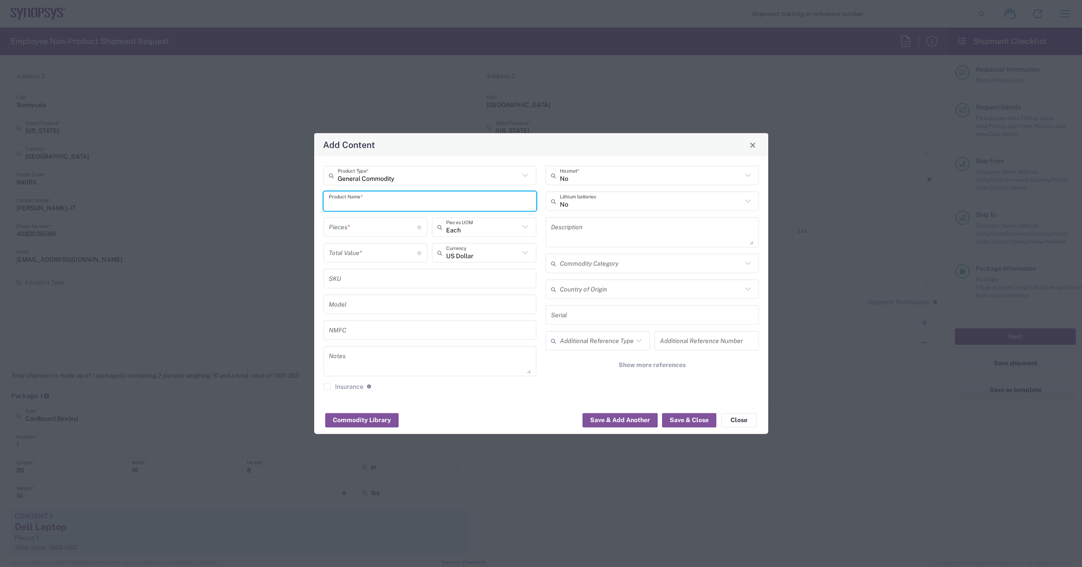
click at [358, 205] on input "text" at bounding box center [430, 201] width 203 height 16
click at [389, 228] on input "number" at bounding box center [373, 227] width 89 height 16
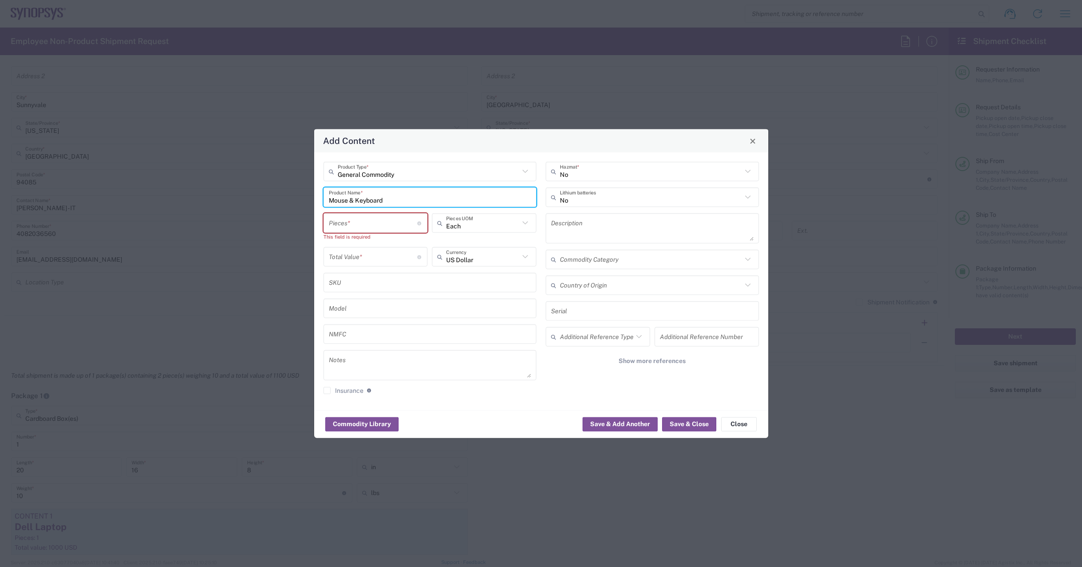
click at [397, 201] on input "Mouse & Keyboard" at bounding box center [430, 197] width 203 height 16
type input "Mouse & Keyboard combo"
click at [392, 221] on input "number" at bounding box center [373, 223] width 89 height 16
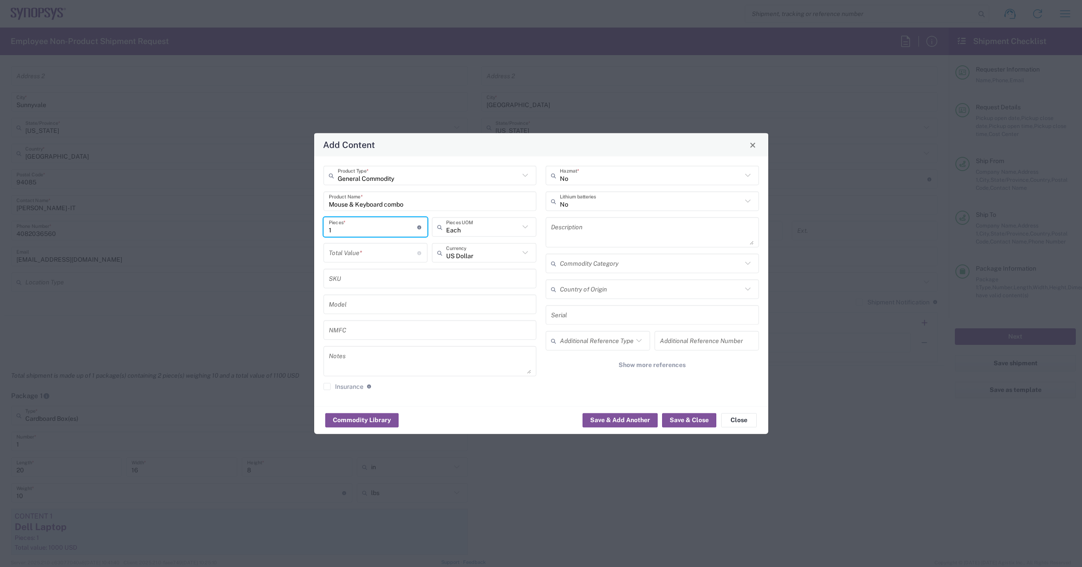
type input "1"
click at [372, 253] on input "number" at bounding box center [373, 253] width 89 height 16
type input "100"
click at [621, 419] on button "Save & Add Another" at bounding box center [620, 420] width 75 height 14
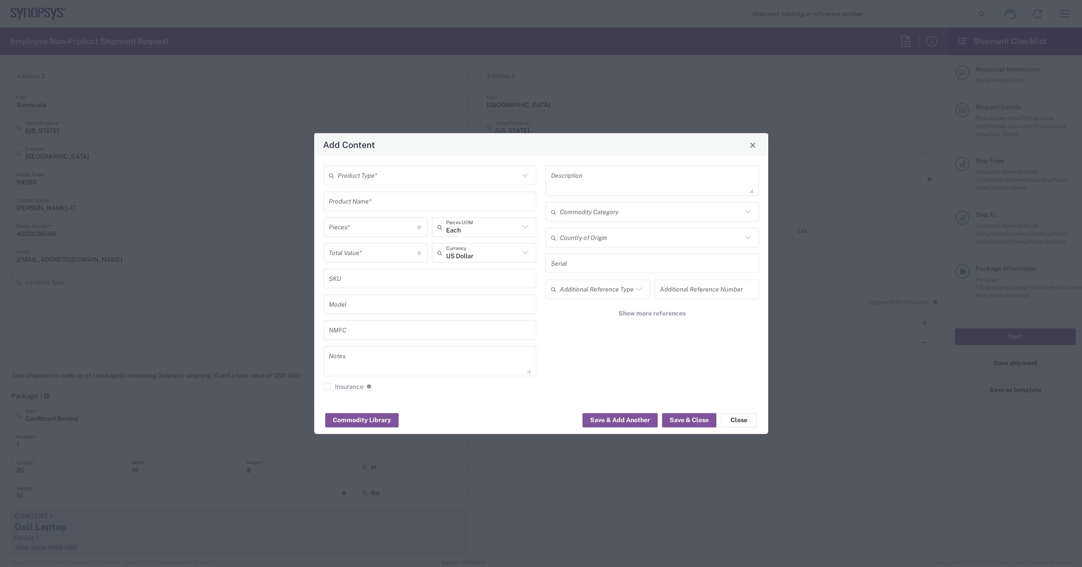
click at [366, 179] on input "text" at bounding box center [429, 176] width 182 height 16
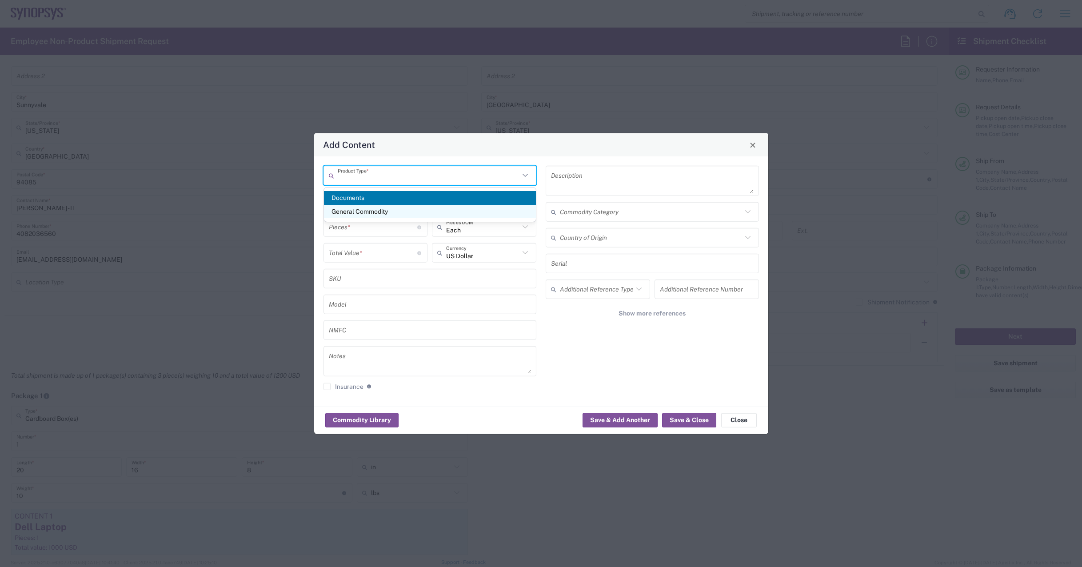
click at [368, 212] on span "General Commodity" at bounding box center [430, 212] width 212 height 14
type input "General Commodity"
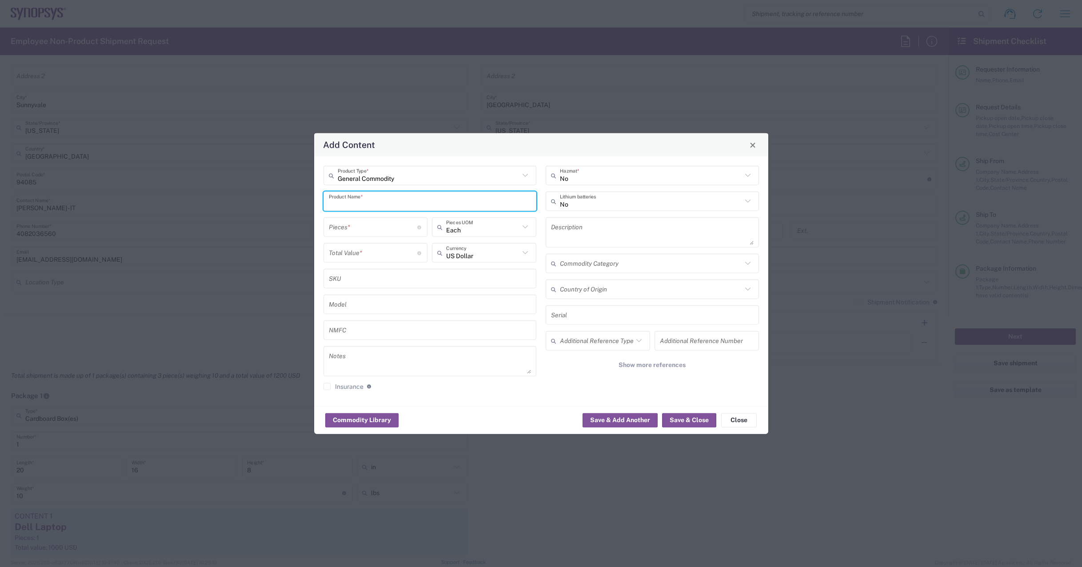
click at [380, 208] on input "text" at bounding box center [430, 201] width 203 height 16
type input "Headset"
click at [389, 242] on div "Pieces * Number of pieces inside all the packages" at bounding box center [375, 230] width 109 height 26
click at [544, 208] on div "No Hazmat * No Lithium batteries Description Commodity Category Country of Orig…" at bounding box center [652, 281] width 223 height 231
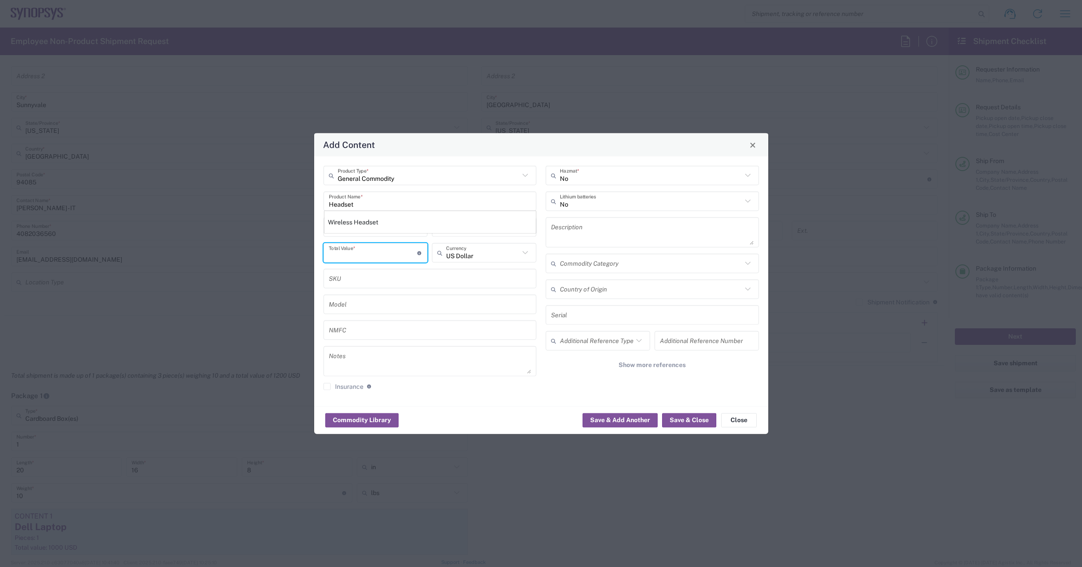
click at [361, 252] on input "number" at bounding box center [373, 253] width 89 height 16
type input "100"
click at [366, 228] on input "number" at bounding box center [373, 227] width 89 height 16
type input "1"
click at [687, 420] on button "Save & Close" at bounding box center [689, 420] width 54 height 14
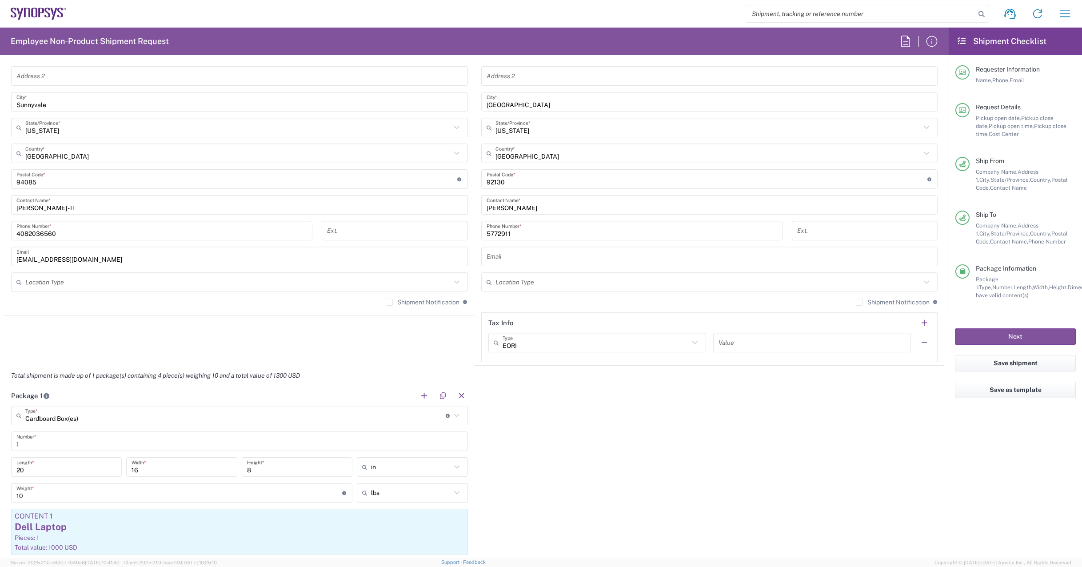
click at [690, 428] on div "Package 1 Cardboard Box(es) Type * Material used to package goods Bale(s) Baske…" at bounding box center [474, 506] width 940 height 241
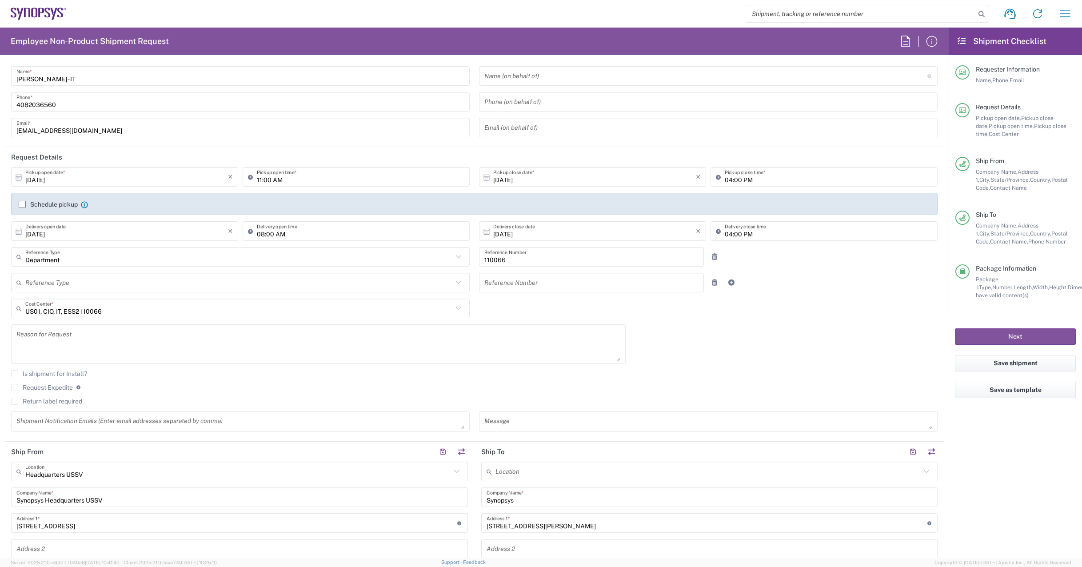
scroll to position [0, 0]
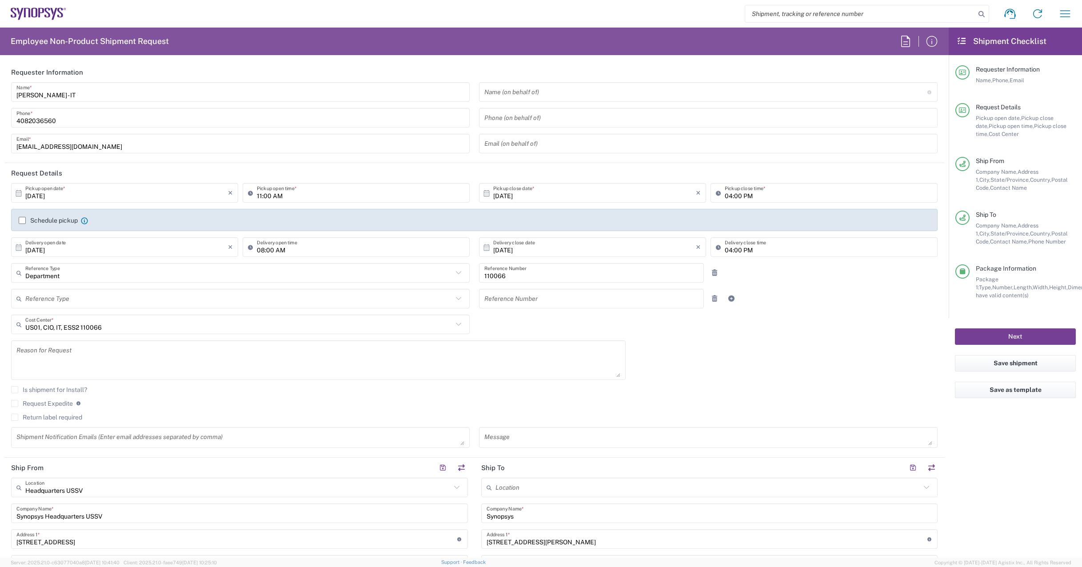
click at [987, 330] on button "Next" at bounding box center [1015, 336] width 121 height 16
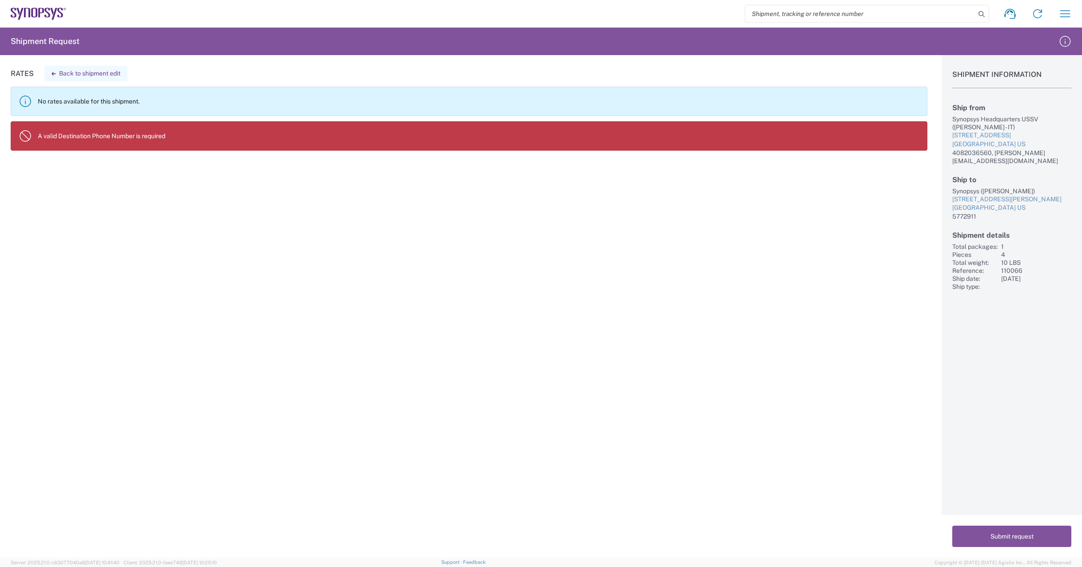
click at [58, 75] on button "Back to shipment edit" at bounding box center [85, 74] width 83 height 16
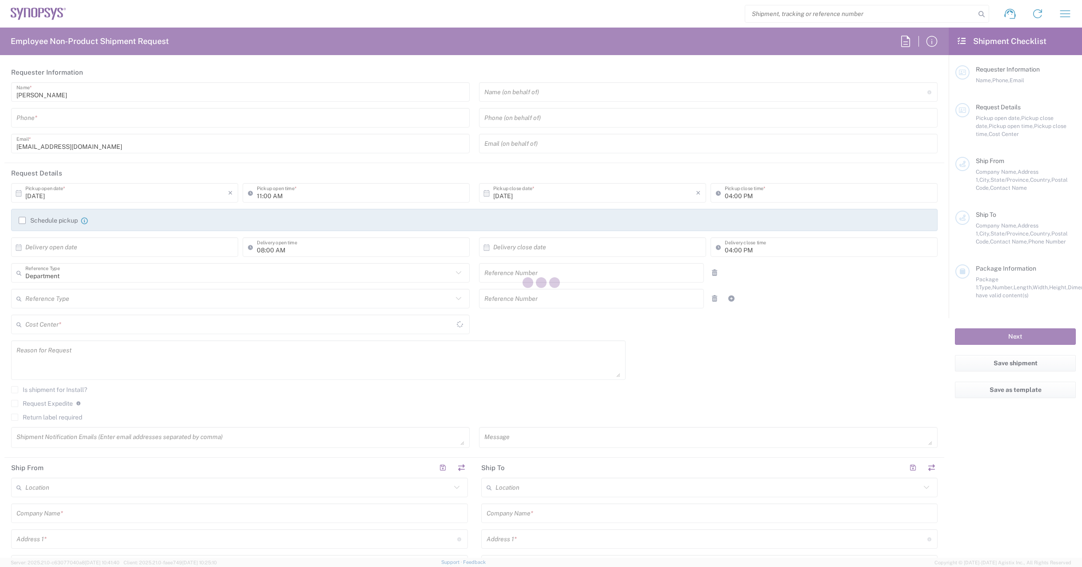
type input "[PERSON_NAME] - IT"
type input "4082036560"
type input "[DATE]"
type input "110066"
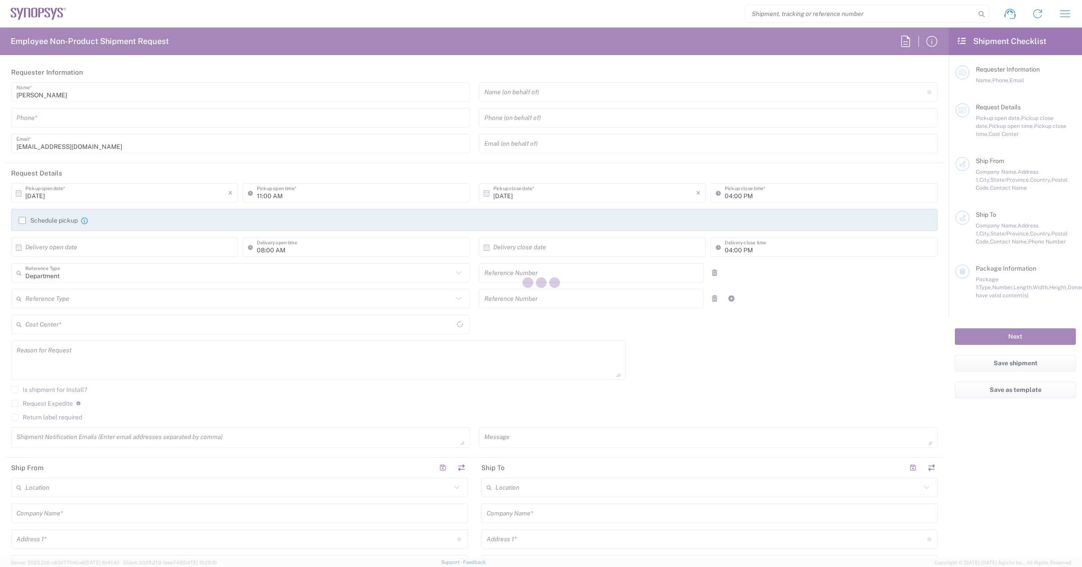
type textarea "[EMAIL_ADDRESS][DOMAIN_NAME]"
type input "Headquarters USSV"
type input "Synopsys Headquarters USSV"
type input "[STREET_ADDRESS]"
type input "Sunnyvale"
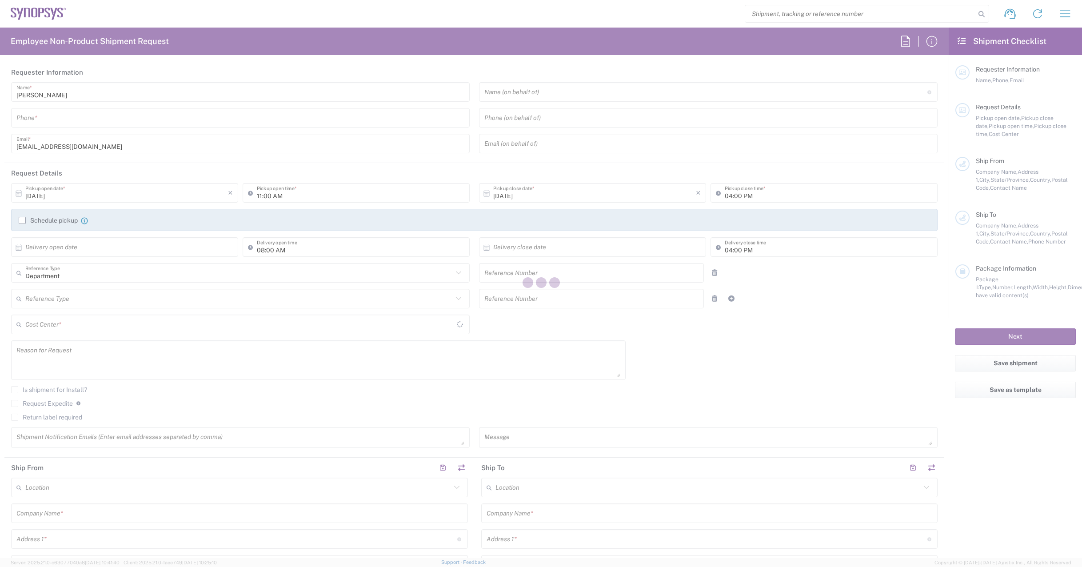
type input "94085"
type input "[PERSON_NAME] - IT"
type input "4082036560"
type input "[EMAIL_ADDRESS][DOMAIN_NAME]"
type input "Synopsys"
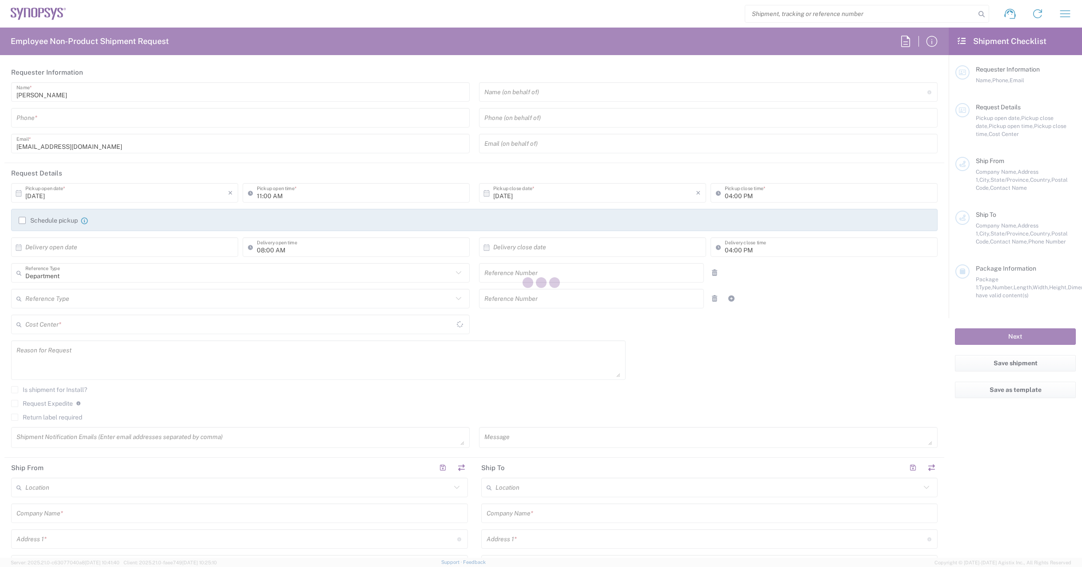
type input "[STREET_ADDRESS][PERSON_NAME]"
type input "[GEOGRAPHIC_DATA]"
type input "[US_STATE]"
type input "92130"
type input "[PERSON_NAME]"
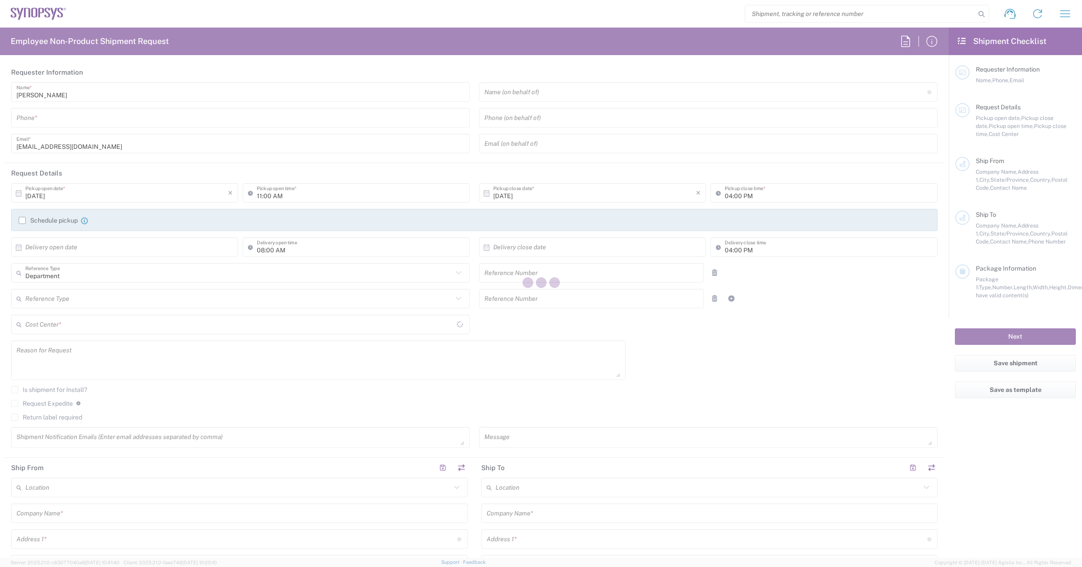
type input "5772911"
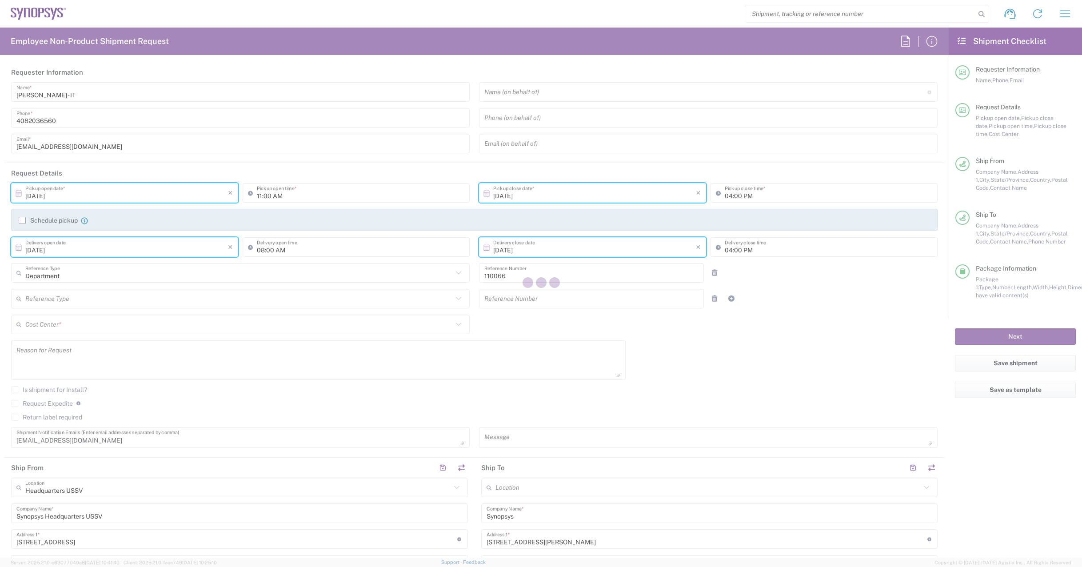
type input "[US_STATE]"
type input "Cardboard Box(es)"
type input "US01, CIO, IT, ESS2 110066"
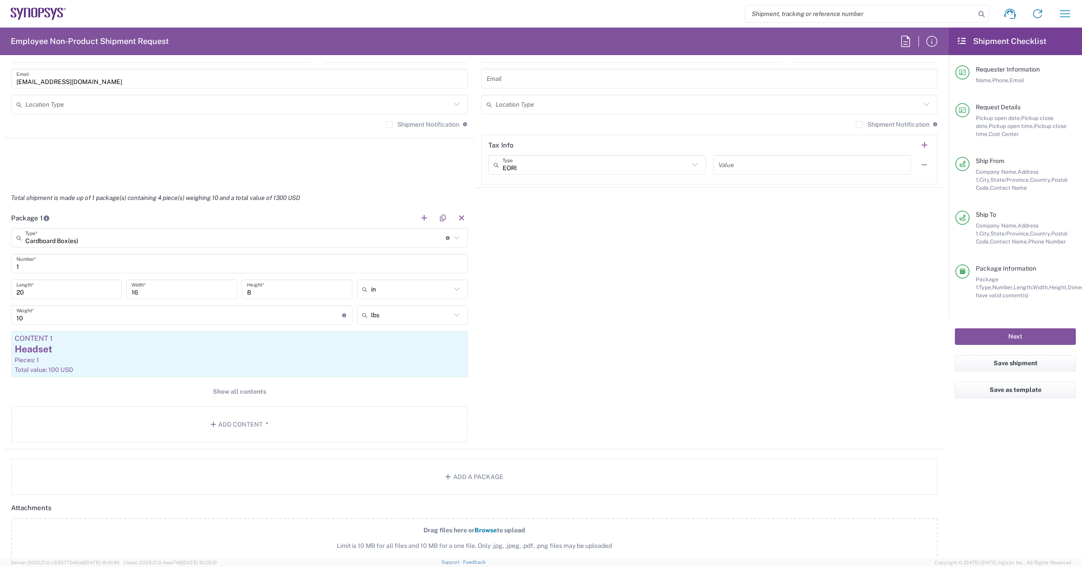
scroll to position [444, 0]
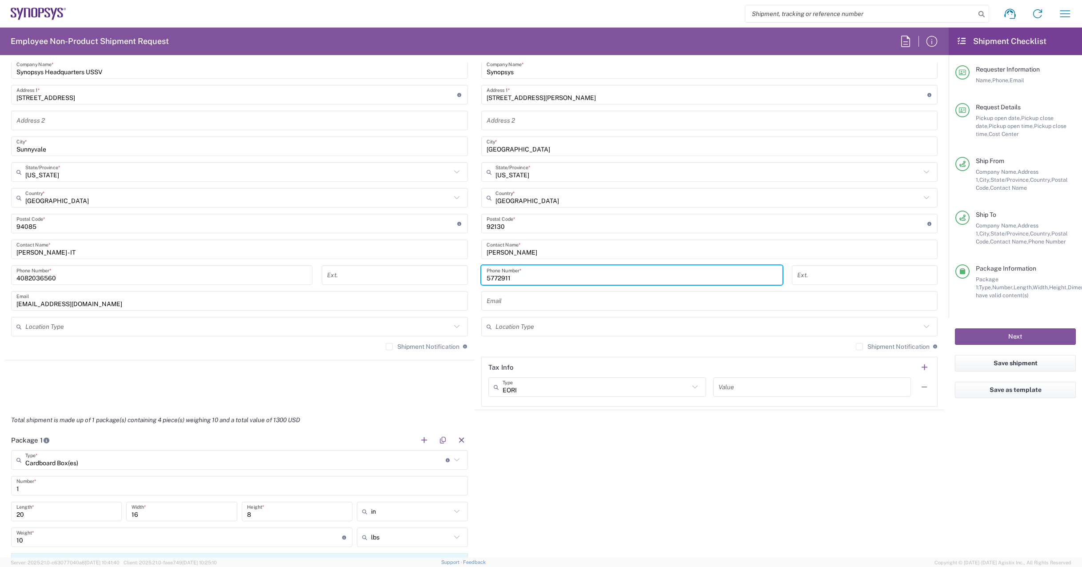
drag, startPoint x: 526, startPoint y: 278, endPoint x: 346, endPoint y: 290, distance: 180.0
click at [364, 283] on div "Ship From Headquarters USSV Location Headquarters [GEOGRAPHIC_DATA] Agrate Bria…" at bounding box center [474, 211] width 940 height 397
type input "4082036560"
click at [1028, 340] on button "Next" at bounding box center [1015, 336] width 121 height 16
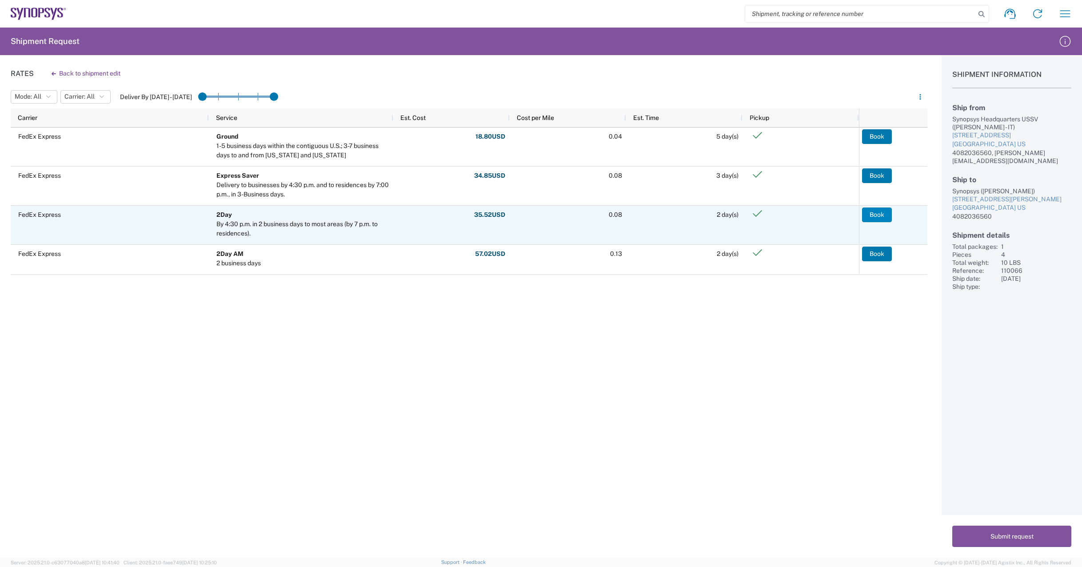
click at [877, 214] on button "Book" at bounding box center [877, 215] width 30 height 14
